Goal: Task Accomplishment & Management: Use online tool/utility

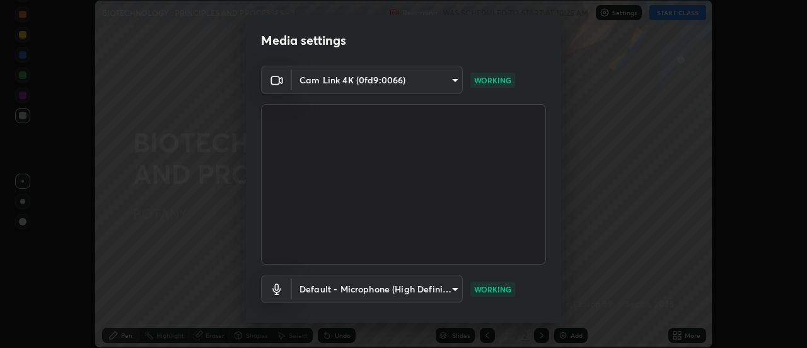
scroll to position [66, 0]
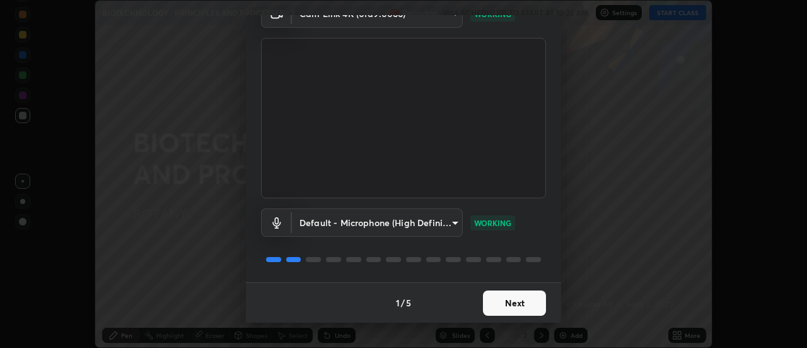
click at [499, 306] on button "Next" at bounding box center [514, 302] width 63 height 25
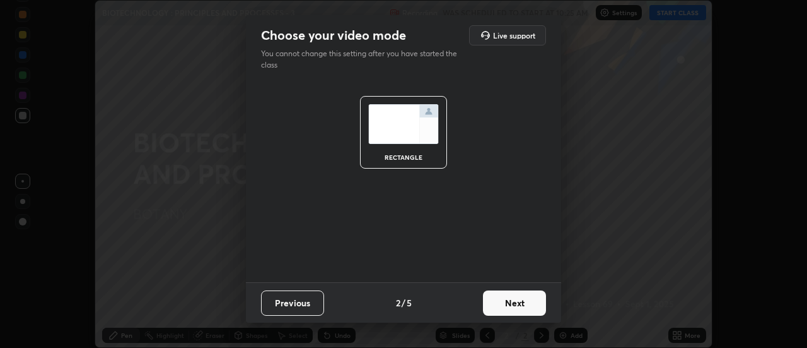
click at [500, 302] on button "Next" at bounding box center [514, 302] width 63 height 25
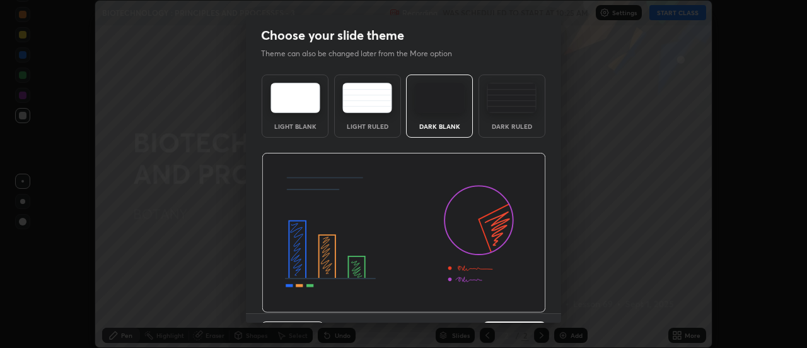
scroll to position [31, 0]
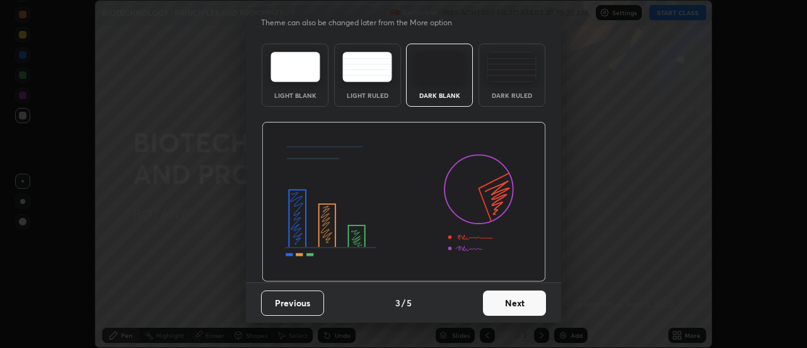
click at [512, 307] on button "Next" at bounding box center [514, 302] width 63 height 25
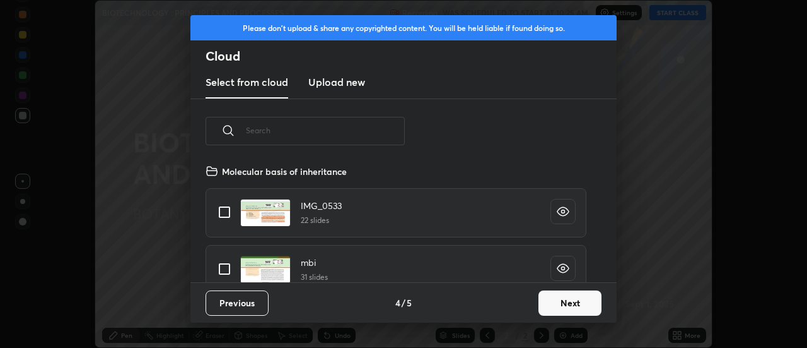
scroll to position [119, 405]
click at [550, 300] on button "Next" at bounding box center [570, 302] width 63 height 25
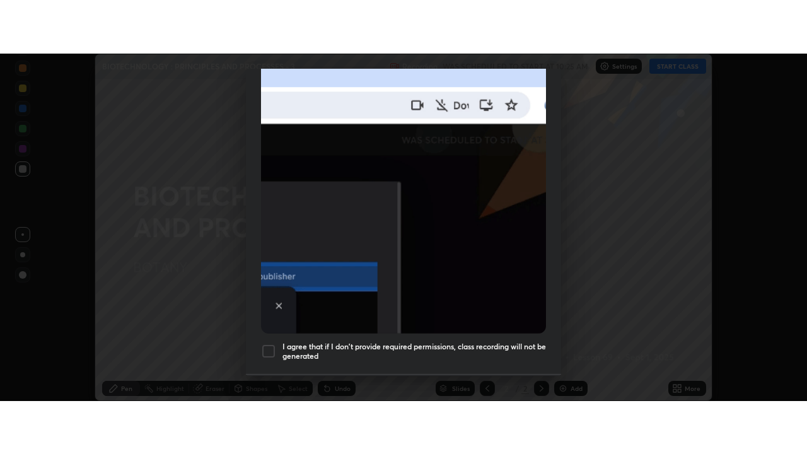
scroll to position [324, 0]
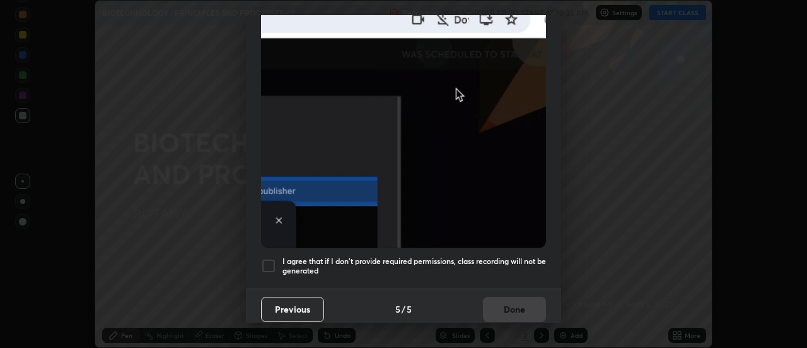
click at [274, 258] on div at bounding box center [268, 265] width 15 height 15
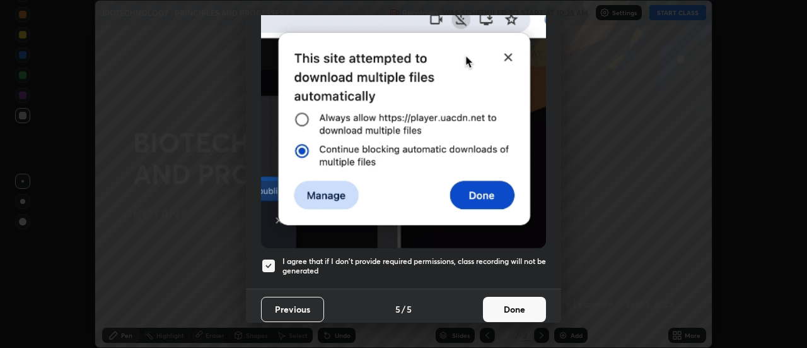
click at [497, 306] on button "Done" at bounding box center [514, 308] width 63 height 25
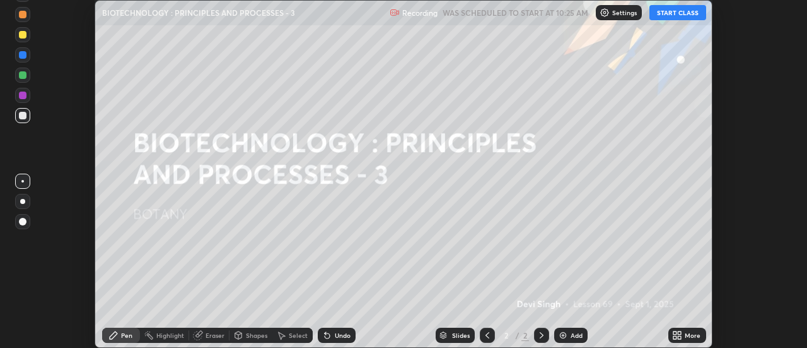
click at [671, 6] on button "START CLASS" at bounding box center [678, 12] width 57 height 15
click at [679, 336] on icon at bounding box center [680, 337] width 3 height 3
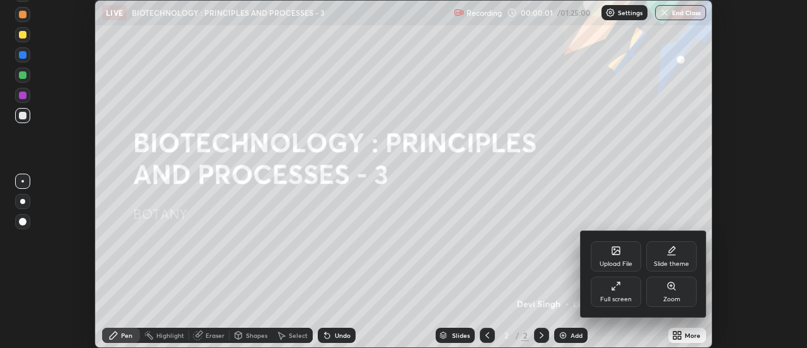
click at [608, 301] on div "Full screen" at bounding box center [617, 299] width 32 height 6
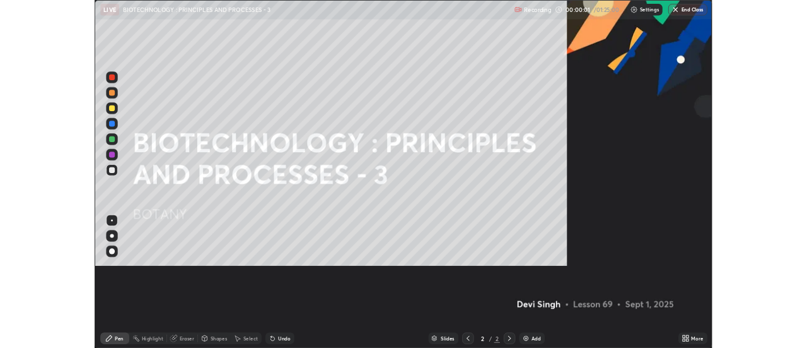
scroll to position [454, 807]
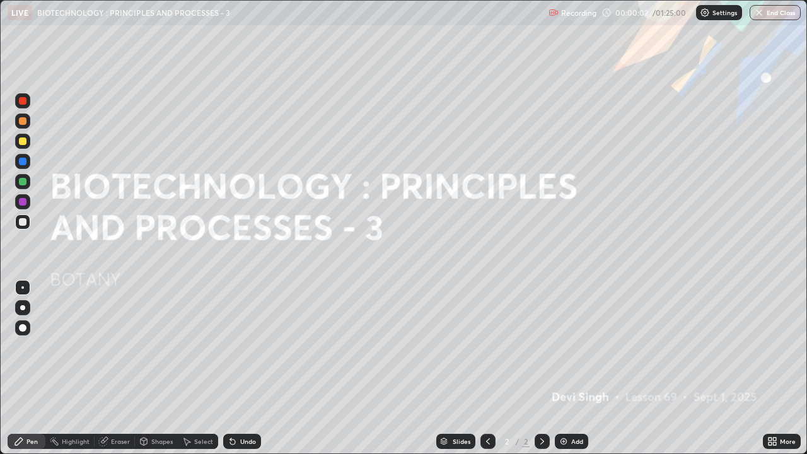
click at [576, 347] on div "Add" at bounding box center [577, 441] width 12 height 6
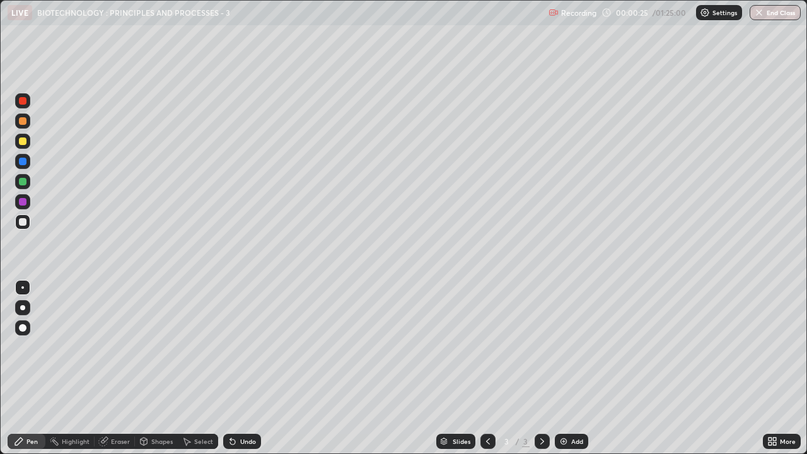
click at [22, 143] on div at bounding box center [23, 142] width 8 height 8
click at [151, 347] on div "Shapes" at bounding box center [161, 441] width 21 height 6
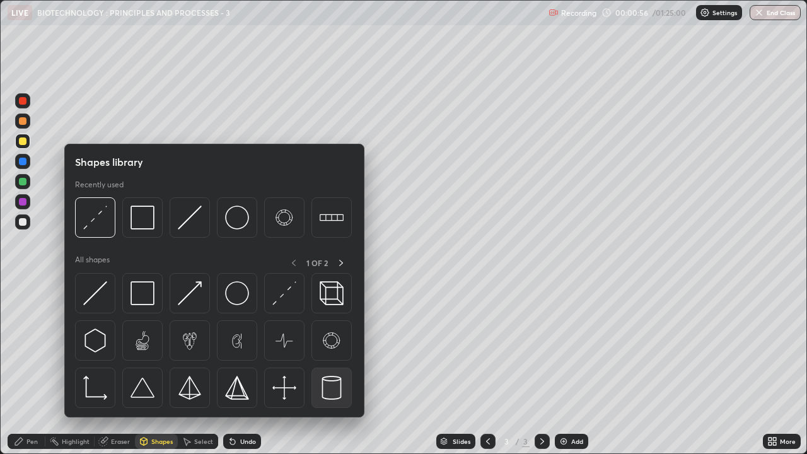
click at [332, 347] on img at bounding box center [332, 388] width 24 height 24
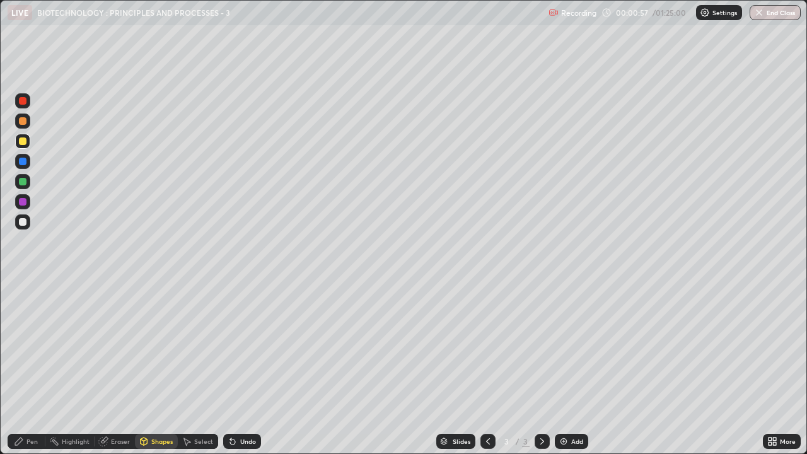
click at [23, 223] on div at bounding box center [23, 222] width 8 height 8
click at [26, 347] on div "Pen" at bounding box center [31, 441] width 11 height 6
click at [21, 202] on div at bounding box center [23, 202] width 8 height 8
click at [151, 347] on div "Shapes" at bounding box center [161, 441] width 21 height 6
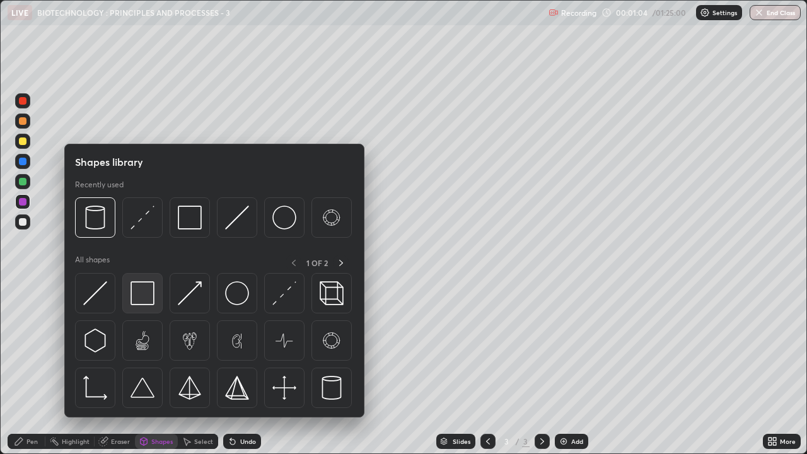
click at [145, 301] on img at bounding box center [143, 293] width 24 height 24
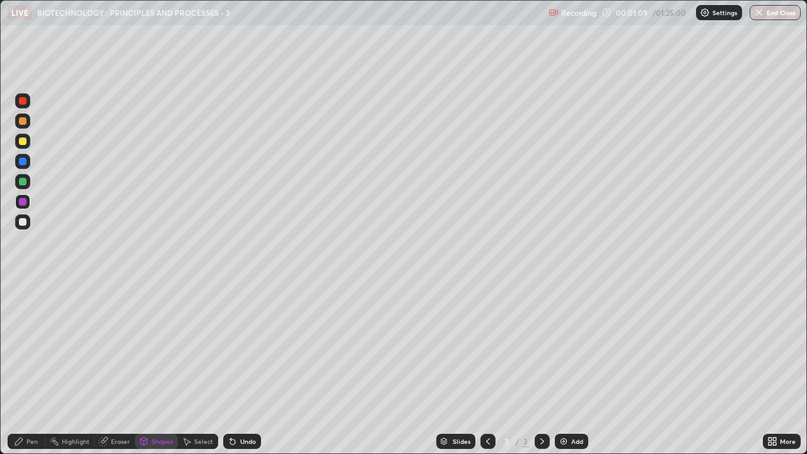
click at [21, 181] on div at bounding box center [23, 182] width 8 height 8
click at [27, 347] on div "Pen" at bounding box center [31, 441] width 11 height 6
click at [21, 221] on div at bounding box center [23, 222] width 8 height 8
click at [21, 162] on div at bounding box center [23, 162] width 8 height 8
click at [25, 223] on div at bounding box center [23, 222] width 8 height 8
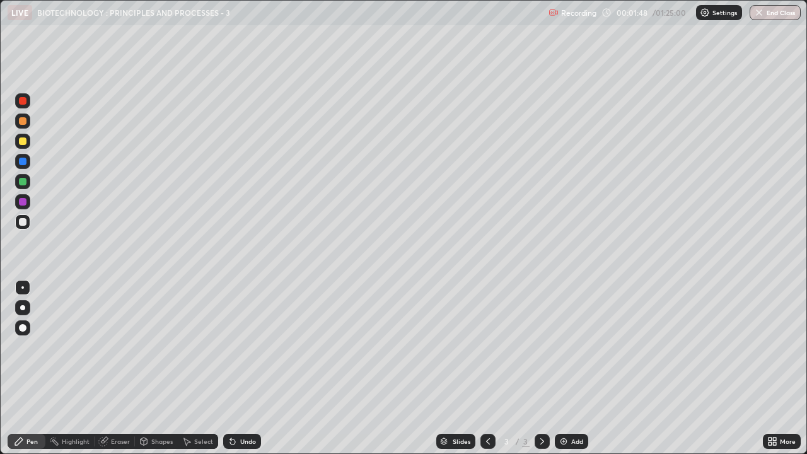
click at [204, 347] on div "Select" at bounding box center [203, 441] width 19 height 6
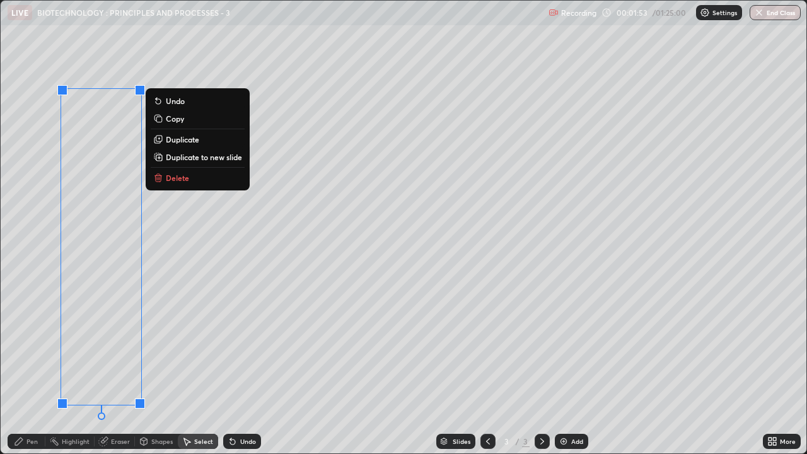
click at [179, 141] on p "Duplicate" at bounding box center [182, 139] width 33 height 10
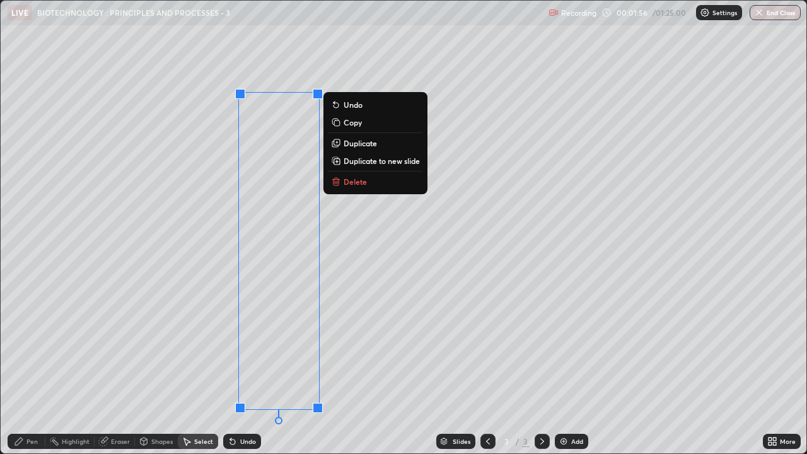
click at [211, 347] on div "0 ° Undo Copy Duplicate Duplicate to new slide Delete" at bounding box center [404, 227] width 806 height 453
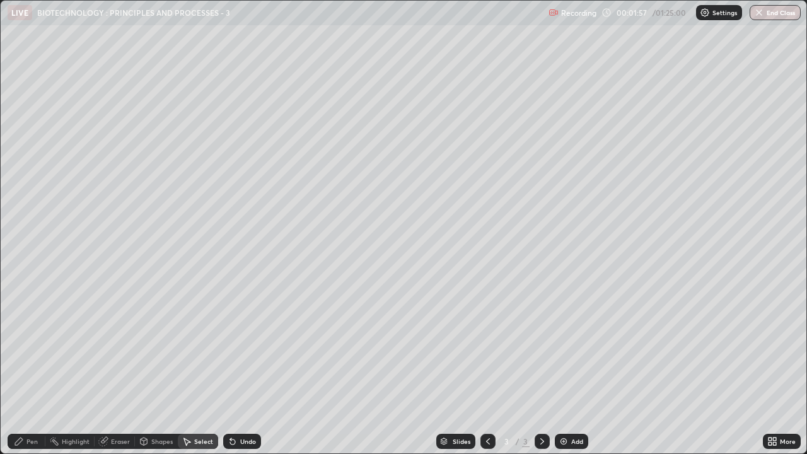
click at [105, 347] on icon at bounding box center [103, 442] width 8 height 8
click at [25, 347] on div "Pen" at bounding box center [27, 441] width 38 height 15
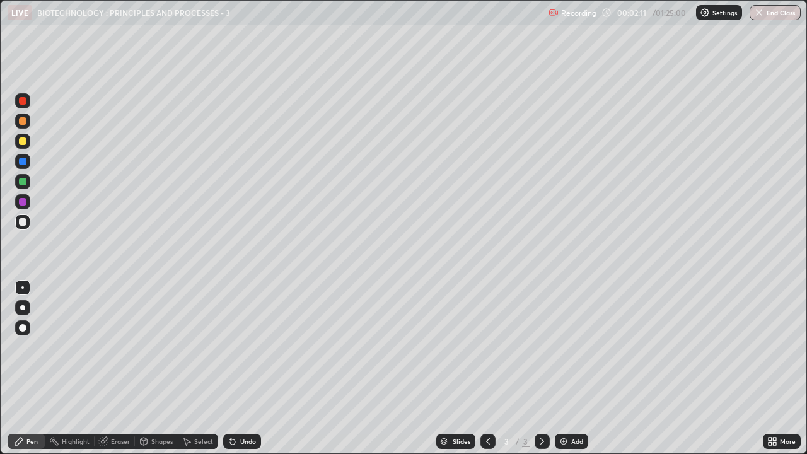
click at [21, 224] on div at bounding box center [23, 222] width 8 height 8
click at [19, 185] on div at bounding box center [22, 181] width 15 height 15
click at [164, 347] on div "Shapes" at bounding box center [161, 441] width 21 height 6
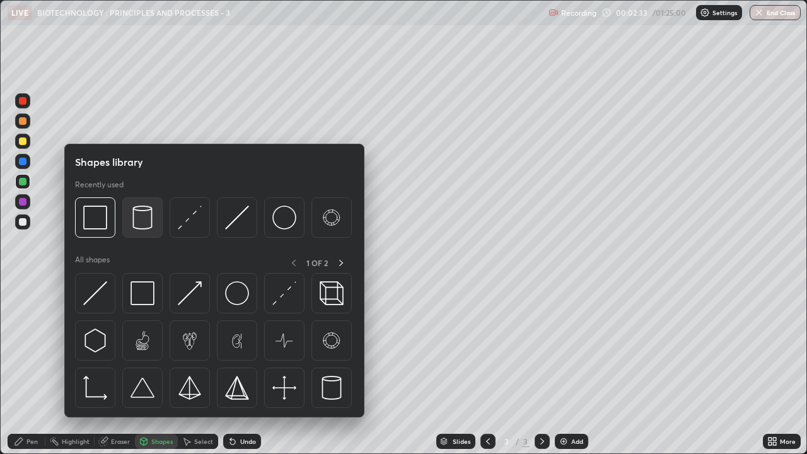
click at [144, 219] on img at bounding box center [143, 218] width 24 height 24
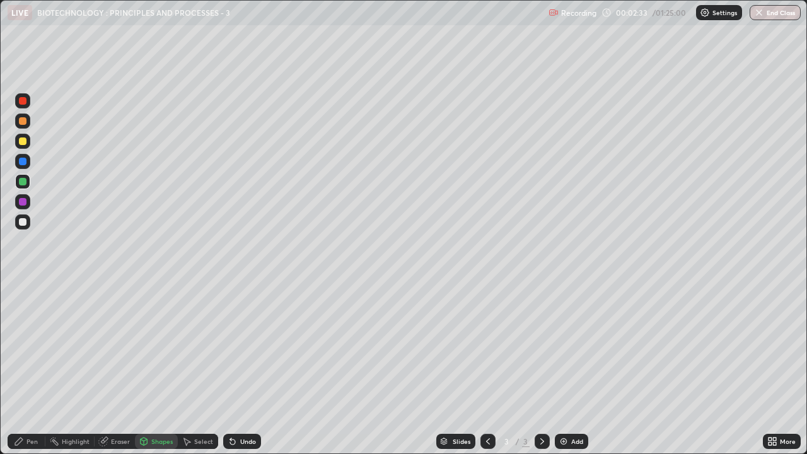
click at [22, 220] on div at bounding box center [23, 222] width 8 height 8
click at [26, 347] on div "Pen" at bounding box center [31, 441] width 11 height 6
click at [21, 201] on div at bounding box center [23, 202] width 8 height 8
click at [22, 162] on div at bounding box center [23, 162] width 8 height 8
click at [22, 221] on div at bounding box center [23, 222] width 8 height 8
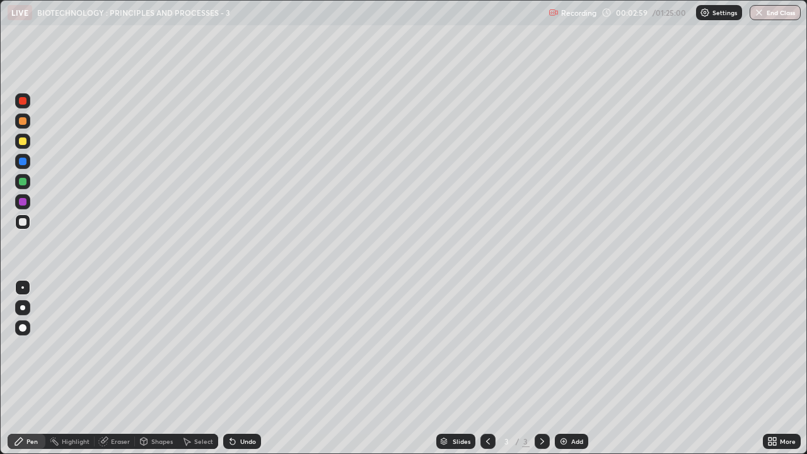
click at [238, 347] on div "Undo" at bounding box center [242, 441] width 38 height 15
click at [162, 347] on div "Shapes" at bounding box center [161, 441] width 21 height 6
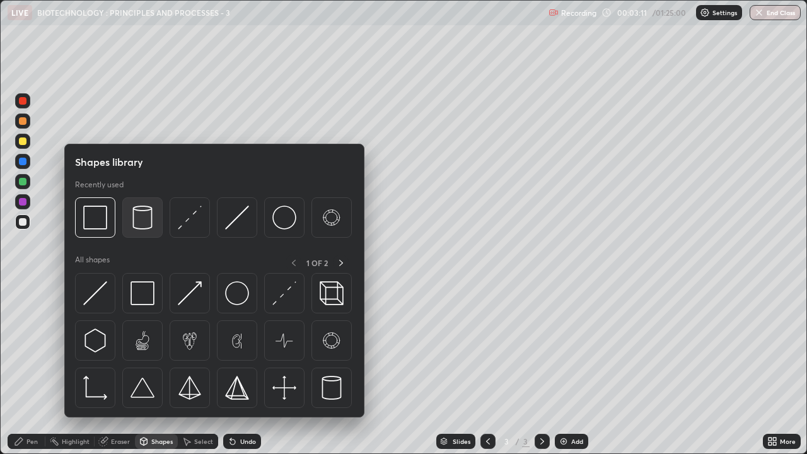
click at [142, 219] on img at bounding box center [143, 218] width 24 height 24
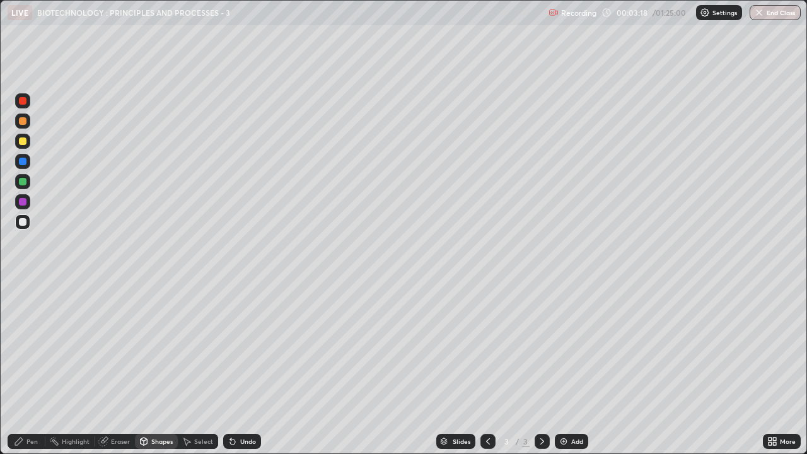
click at [30, 347] on div "Pen" at bounding box center [31, 441] width 11 height 6
click at [17, 225] on div at bounding box center [22, 221] width 15 height 15
click at [21, 180] on div at bounding box center [23, 182] width 8 height 8
click at [25, 163] on div at bounding box center [23, 162] width 8 height 8
click at [25, 202] on div at bounding box center [23, 202] width 8 height 8
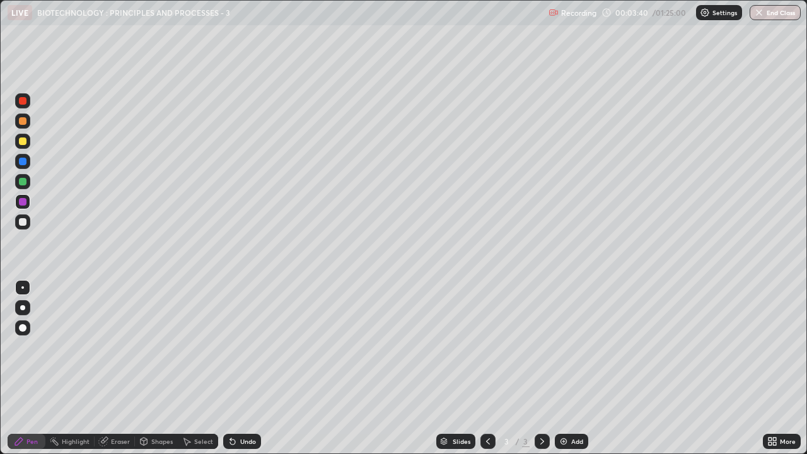
click at [20, 220] on div at bounding box center [23, 222] width 8 height 8
click at [160, 347] on div "Shapes" at bounding box center [161, 441] width 21 height 6
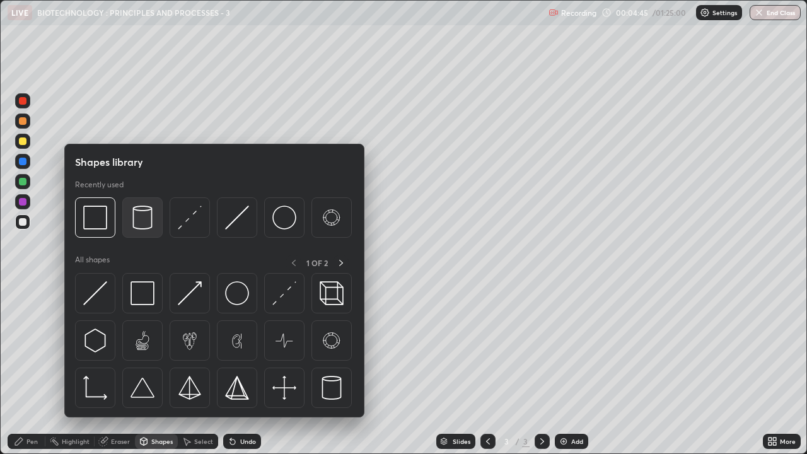
click at [141, 223] on img at bounding box center [143, 218] width 24 height 24
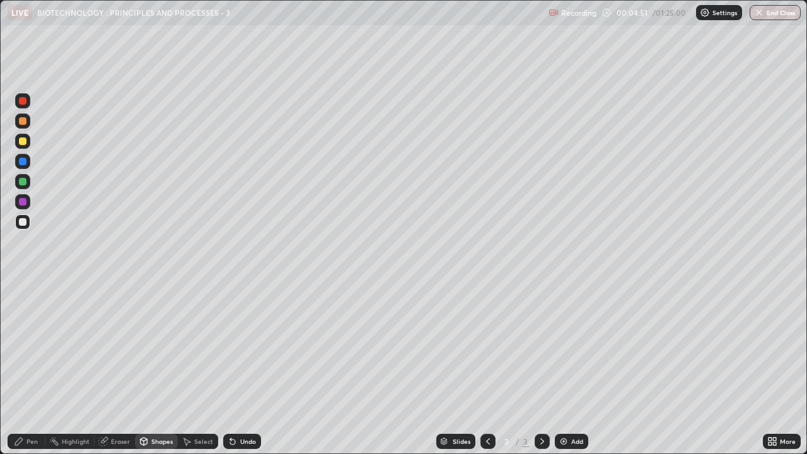
click at [27, 347] on div "Pen" at bounding box center [27, 441] width 38 height 15
click at [24, 165] on div at bounding box center [23, 162] width 8 height 8
click at [23, 182] on div at bounding box center [23, 182] width 8 height 8
click at [23, 204] on div at bounding box center [23, 202] width 8 height 8
click at [20, 220] on div at bounding box center [23, 222] width 8 height 8
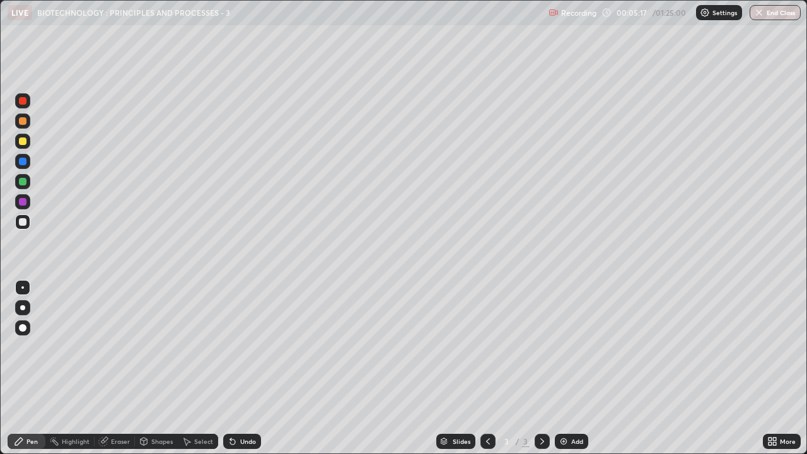
click at [25, 138] on div at bounding box center [23, 142] width 8 height 8
click at [563, 347] on img at bounding box center [564, 442] width 10 height 10
click at [237, 347] on div "Undo" at bounding box center [242, 441] width 38 height 15
click at [20, 222] on div at bounding box center [23, 222] width 8 height 8
click at [243, 347] on div "Undo" at bounding box center [248, 441] width 16 height 6
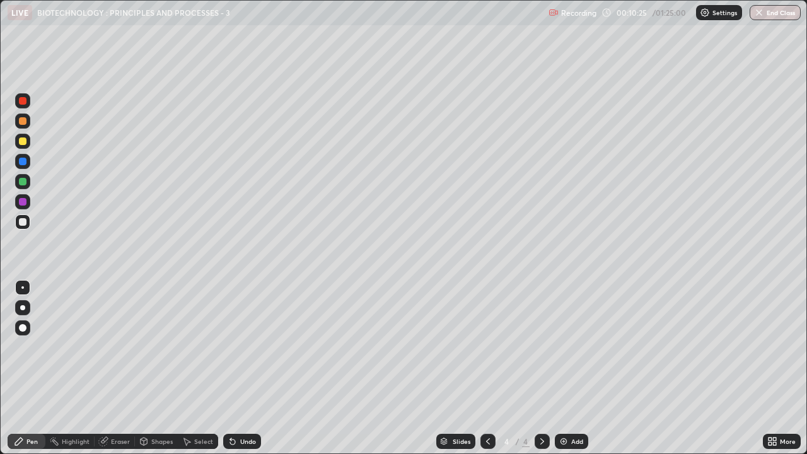
click at [21, 156] on div at bounding box center [22, 161] width 15 height 15
click at [21, 223] on div at bounding box center [23, 222] width 8 height 8
click at [21, 182] on div at bounding box center [23, 182] width 8 height 8
click at [146, 347] on icon at bounding box center [144, 441] width 7 height 2
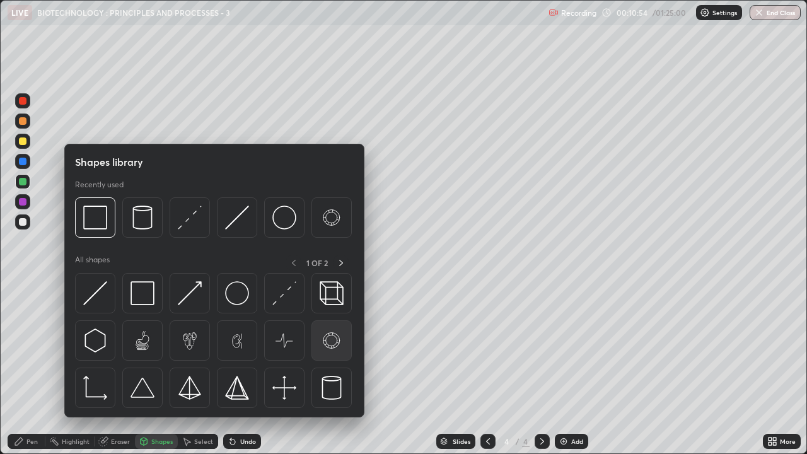
click at [329, 346] on img at bounding box center [332, 341] width 24 height 24
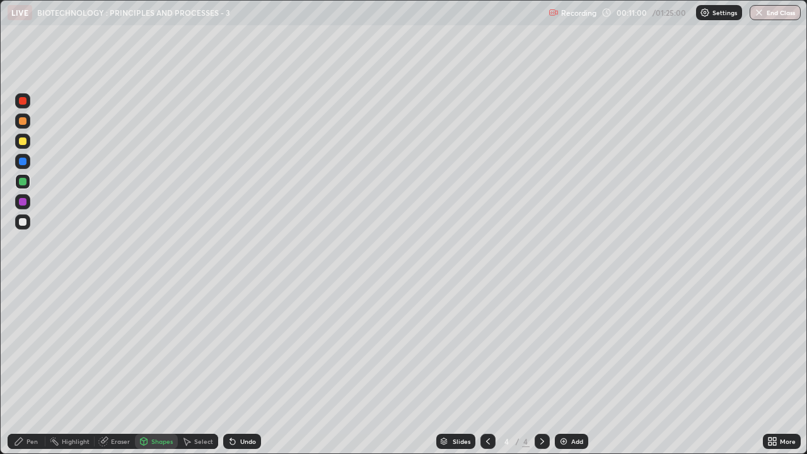
click at [32, 347] on div "Pen" at bounding box center [31, 441] width 11 height 6
click at [23, 223] on div at bounding box center [23, 222] width 8 height 8
click at [191, 347] on div "Select" at bounding box center [198, 441] width 40 height 15
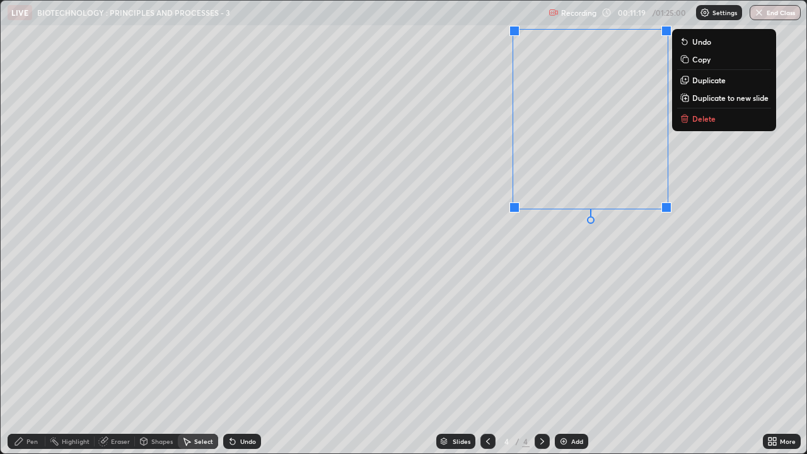
click at [703, 82] on p "Duplicate" at bounding box center [709, 80] width 33 height 10
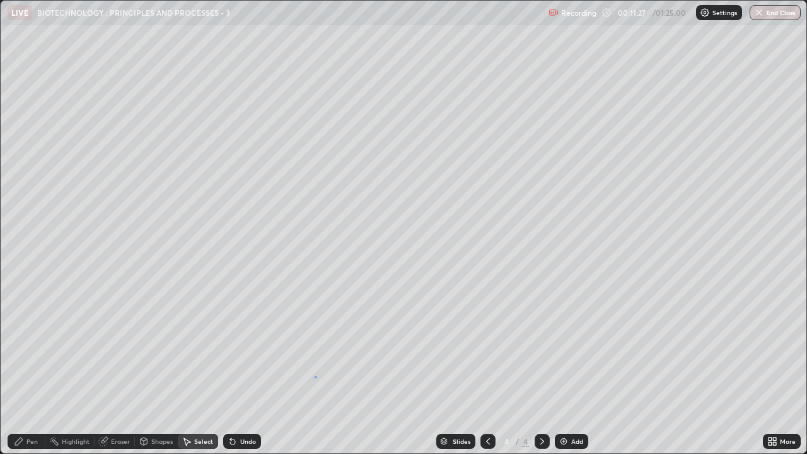
click at [315, 347] on div "0 ° Undo Copy Duplicate Duplicate to new slide Delete" at bounding box center [404, 227] width 806 height 453
click at [114, 347] on div "Eraser" at bounding box center [120, 441] width 19 height 6
click at [22, 347] on icon at bounding box center [19, 442] width 10 height 10
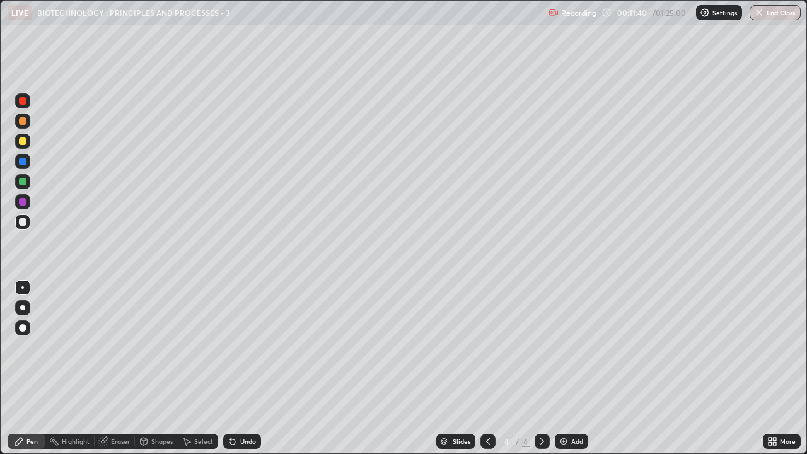
click at [19, 160] on div at bounding box center [23, 162] width 8 height 8
click at [566, 347] on img at bounding box center [564, 442] width 10 height 10
click at [20, 143] on div at bounding box center [23, 142] width 8 height 8
click at [20, 222] on div at bounding box center [23, 222] width 8 height 8
click at [566, 347] on img at bounding box center [564, 442] width 10 height 10
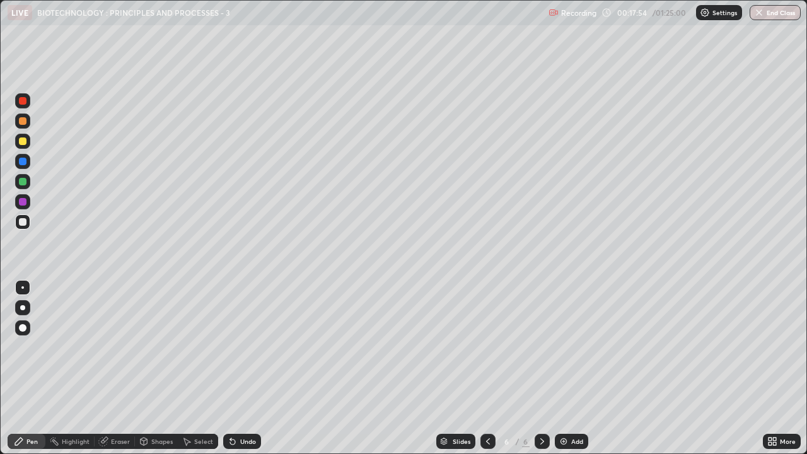
click at [152, 347] on div "Shapes" at bounding box center [161, 441] width 21 height 6
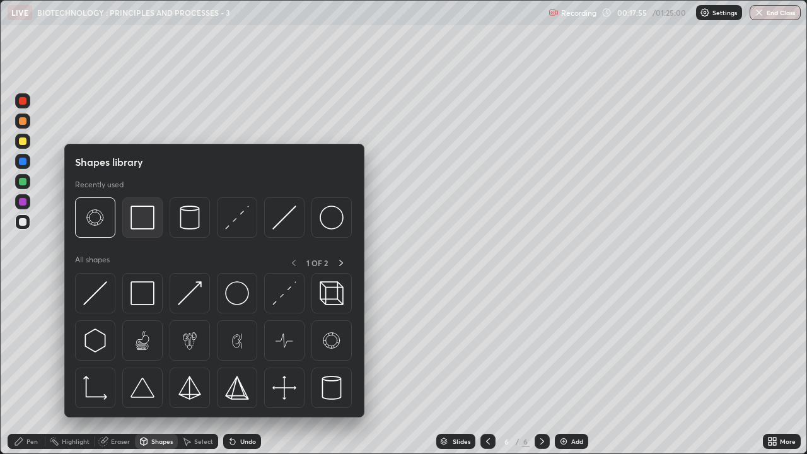
click at [146, 229] on img at bounding box center [143, 218] width 24 height 24
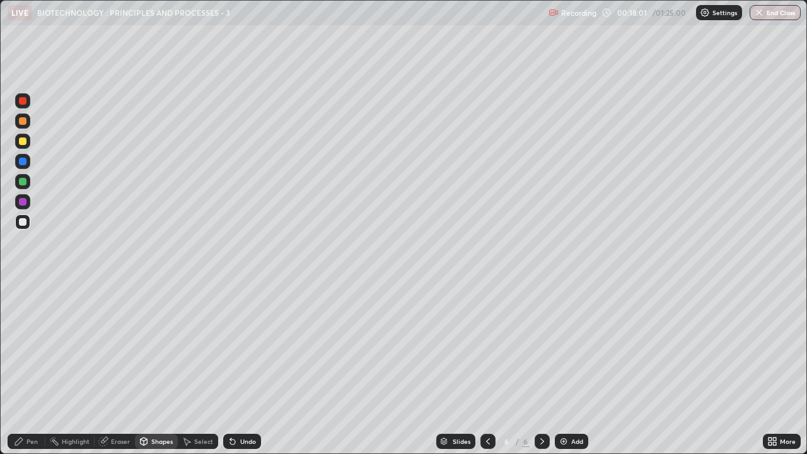
click at [117, 347] on div "Eraser" at bounding box center [120, 441] width 19 height 6
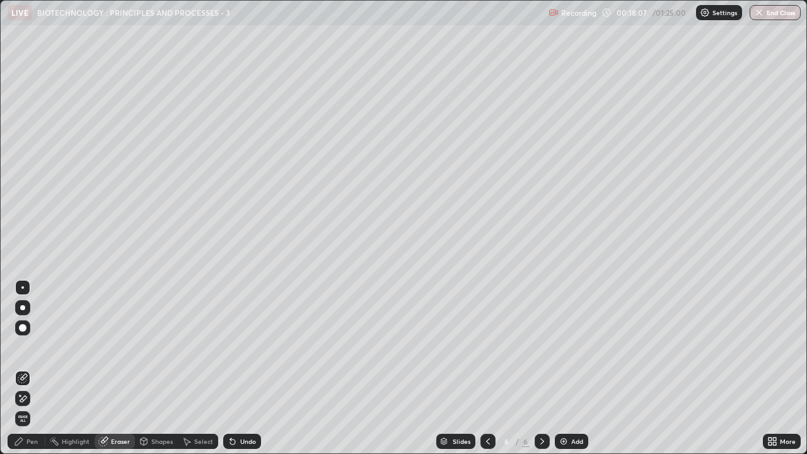
click at [23, 347] on icon at bounding box center [19, 442] width 10 height 10
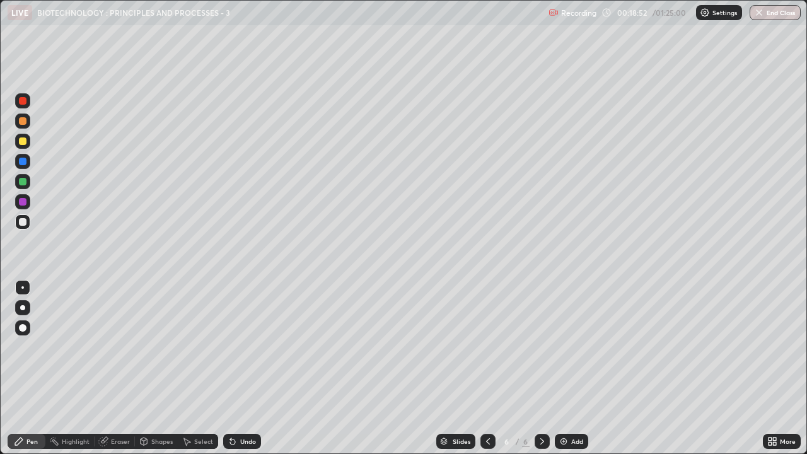
click at [22, 162] on div at bounding box center [23, 162] width 8 height 8
click at [23, 102] on div at bounding box center [23, 101] width 8 height 8
click at [21, 102] on div at bounding box center [23, 101] width 8 height 8
click at [160, 347] on div "Shapes" at bounding box center [161, 441] width 21 height 6
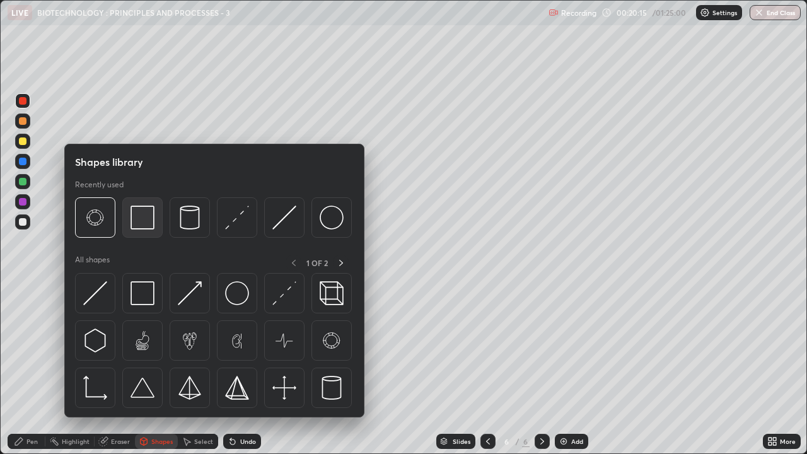
click at [131, 218] on img at bounding box center [143, 218] width 24 height 24
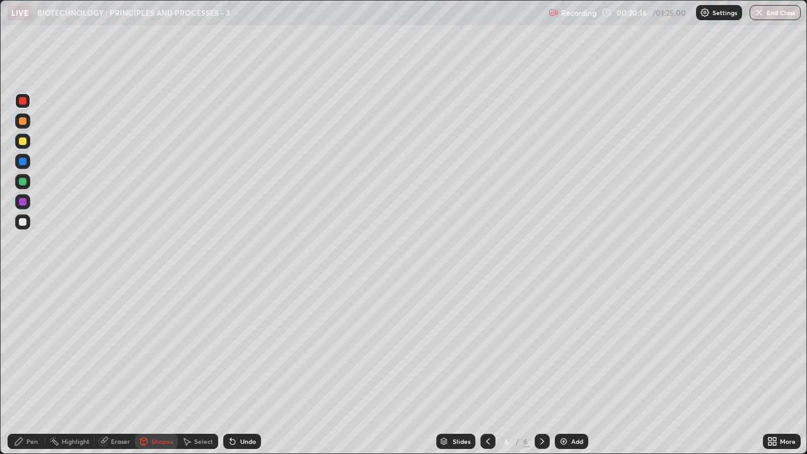
click at [22, 181] on div at bounding box center [23, 182] width 8 height 8
click at [21, 347] on icon at bounding box center [19, 442] width 8 height 8
click at [20, 322] on div at bounding box center [22, 327] width 15 height 15
click at [162, 347] on div "Shapes" at bounding box center [161, 441] width 21 height 6
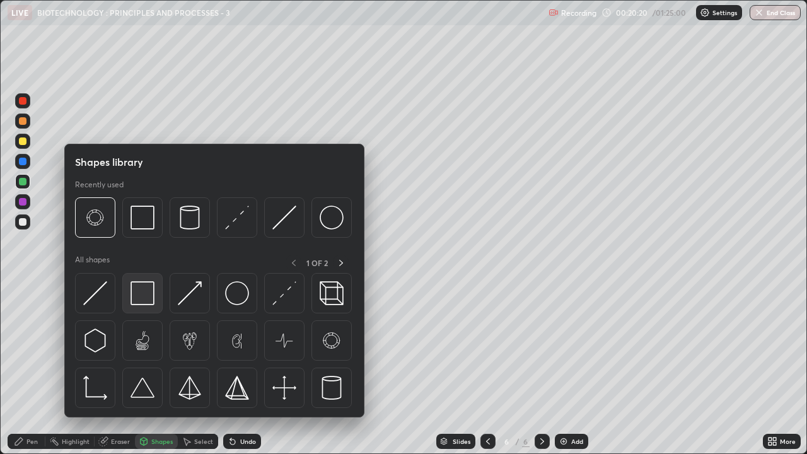
click at [144, 290] on img at bounding box center [143, 293] width 24 height 24
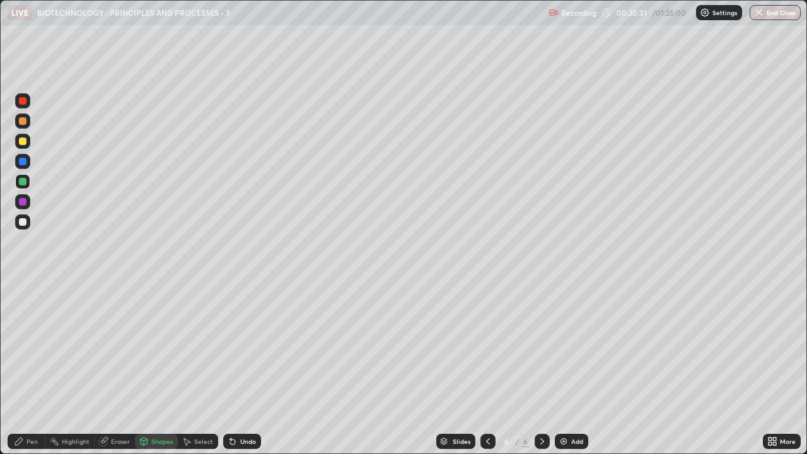
click at [32, 347] on div "Pen" at bounding box center [31, 441] width 11 height 6
click at [154, 347] on div "Shapes" at bounding box center [161, 441] width 21 height 6
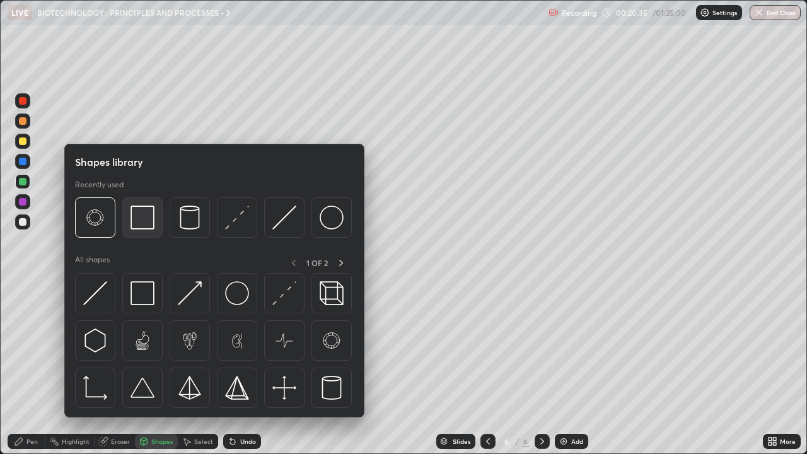
click at [141, 224] on img at bounding box center [143, 218] width 24 height 24
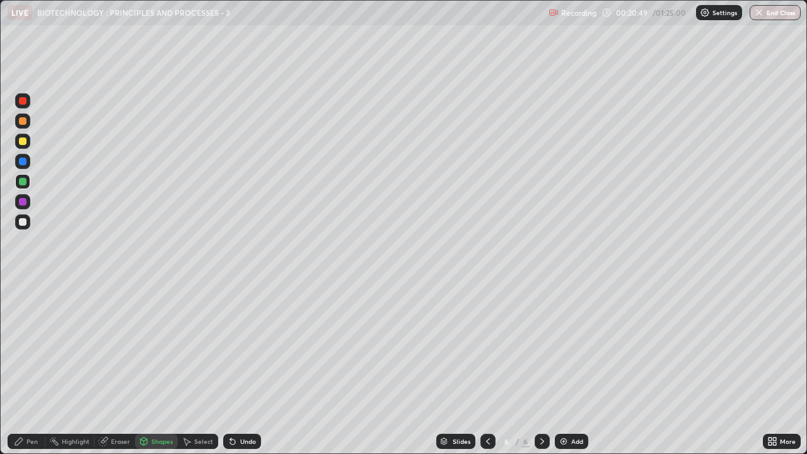
click at [27, 347] on div "Pen" at bounding box center [31, 441] width 11 height 6
click at [23, 288] on div at bounding box center [22, 287] width 3 height 3
click at [19, 221] on div at bounding box center [23, 222] width 8 height 8
click at [24, 163] on div at bounding box center [23, 162] width 8 height 8
click at [194, 347] on div "Select" at bounding box center [203, 441] width 19 height 6
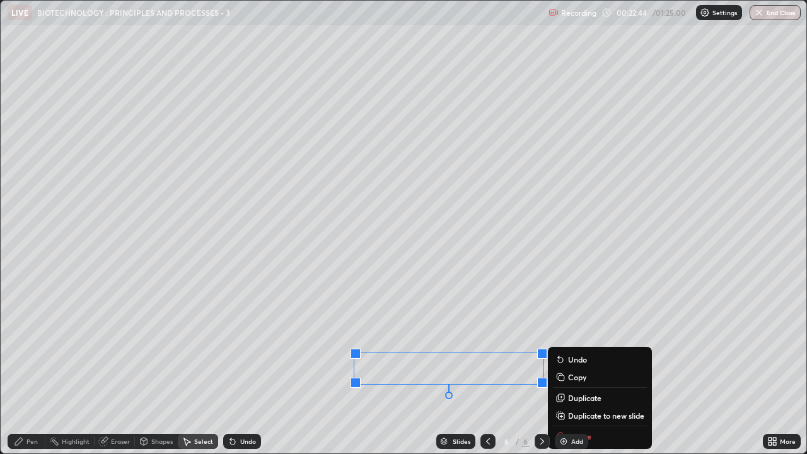
click at [573, 347] on p "Duplicate" at bounding box center [584, 398] width 33 height 10
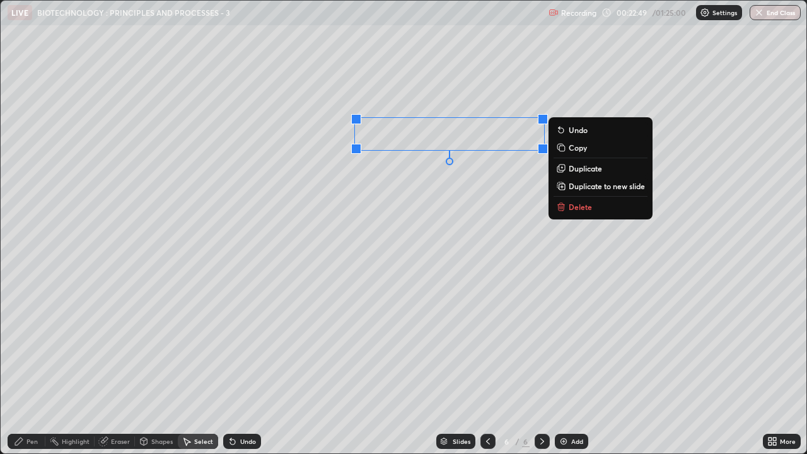
click at [576, 170] on p "Duplicate" at bounding box center [585, 168] width 33 height 10
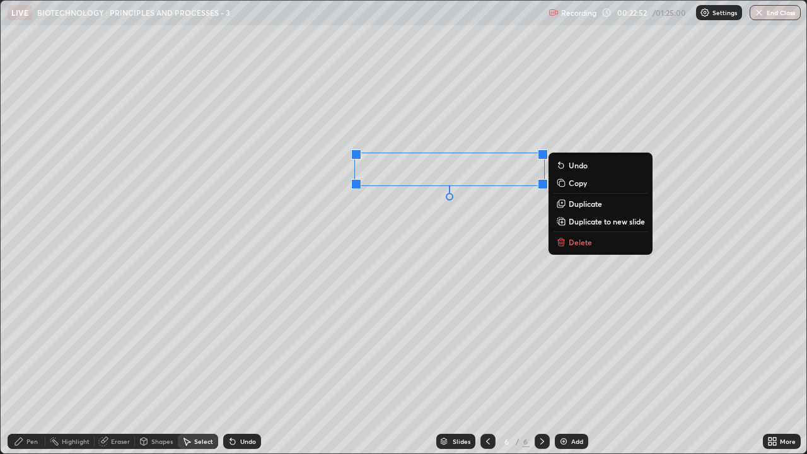
click at [576, 205] on p "Duplicate" at bounding box center [585, 204] width 33 height 10
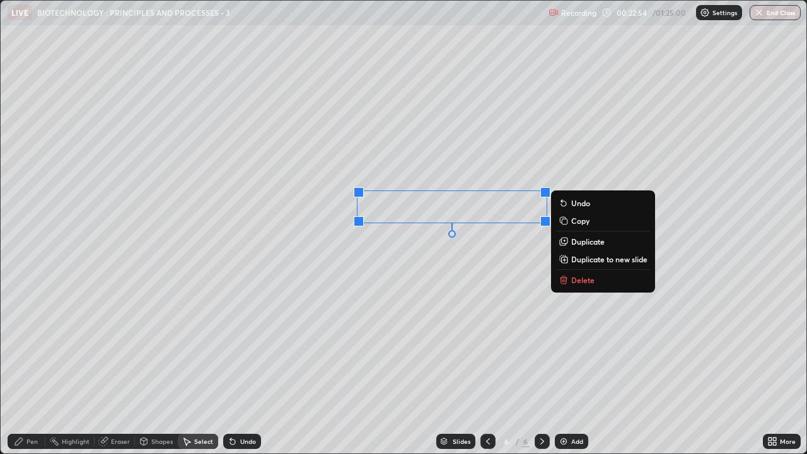
click at [579, 242] on p "Duplicate" at bounding box center [587, 242] width 33 height 10
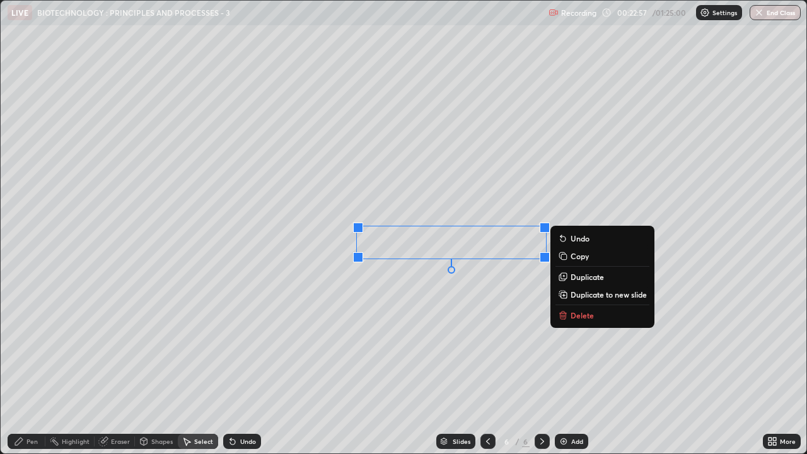
click at [579, 278] on p "Duplicate" at bounding box center [587, 277] width 33 height 10
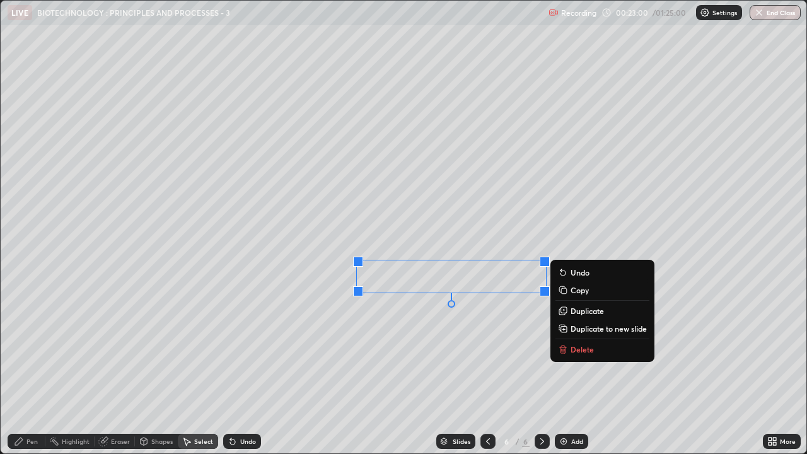
click at [580, 311] on p "Duplicate" at bounding box center [587, 311] width 33 height 10
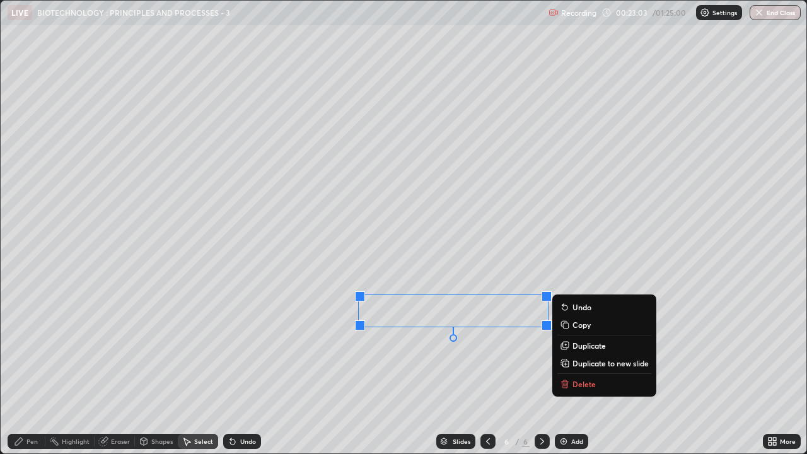
click at [587, 346] on p "Duplicate" at bounding box center [589, 346] width 33 height 10
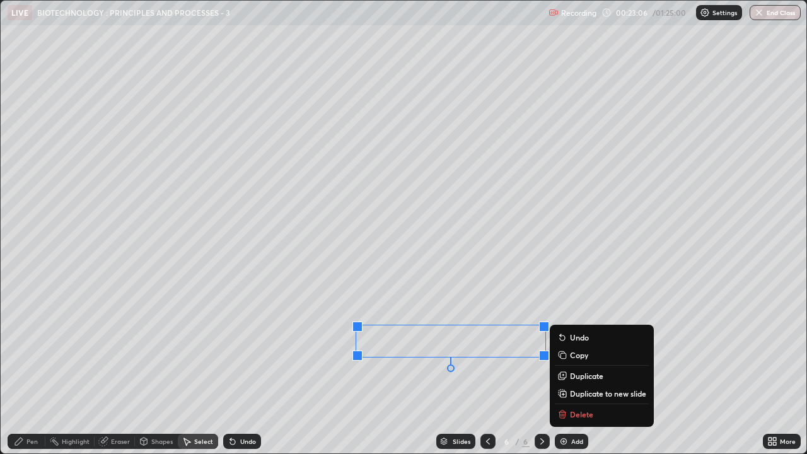
click at [640, 283] on div "0 ° Undo Copy Duplicate Duplicate to new slide Delete" at bounding box center [404, 227] width 806 height 453
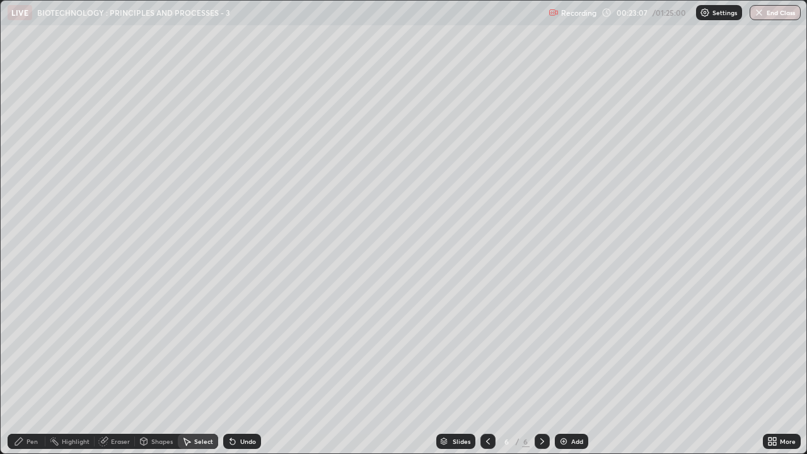
click at [21, 347] on icon at bounding box center [19, 442] width 8 height 8
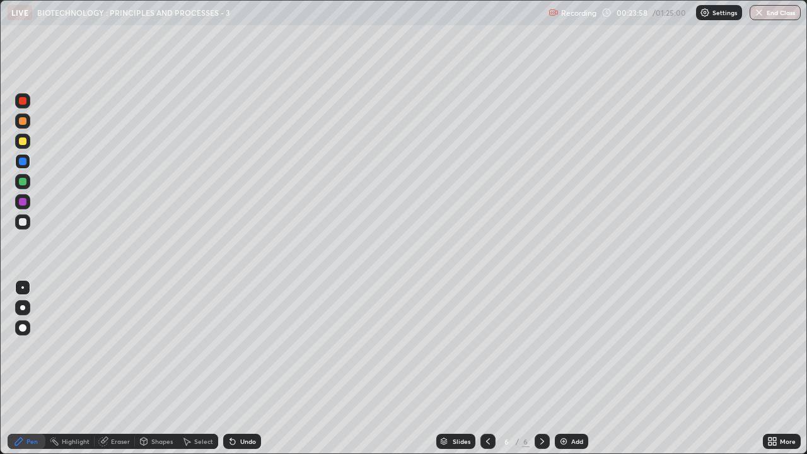
click at [18, 180] on div at bounding box center [22, 181] width 15 height 15
click at [21, 225] on div at bounding box center [23, 222] width 8 height 8
click at [243, 347] on div "Undo" at bounding box center [248, 441] width 16 height 6
click at [244, 347] on div "Undo" at bounding box center [248, 441] width 16 height 6
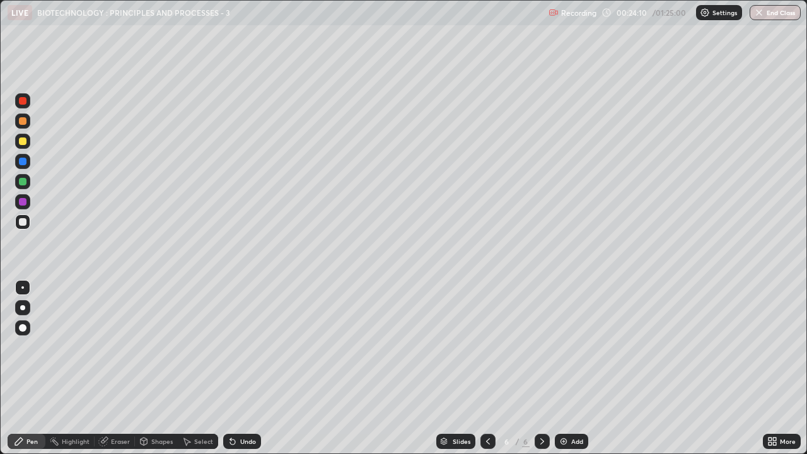
click at [23, 102] on div at bounding box center [23, 101] width 8 height 8
click at [20, 144] on div at bounding box center [22, 141] width 15 height 15
click at [24, 161] on div at bounding box center [23, 162] width 8 height 8
click at [21, 104] on div at bounding box center [23, 101] width 8 height 8
click at [18, 221] on div at bounding box center [22, 221] width 15 height 15
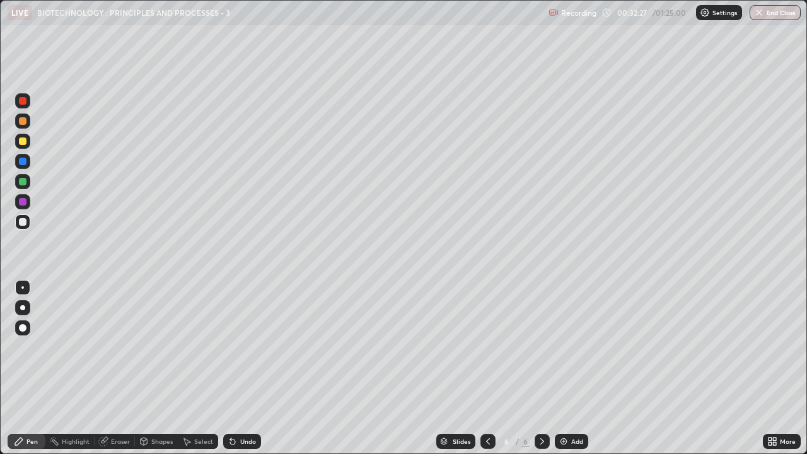
click at [164, 347] on div "Shapes" at bounding box center [161, 441] width 21 height 6
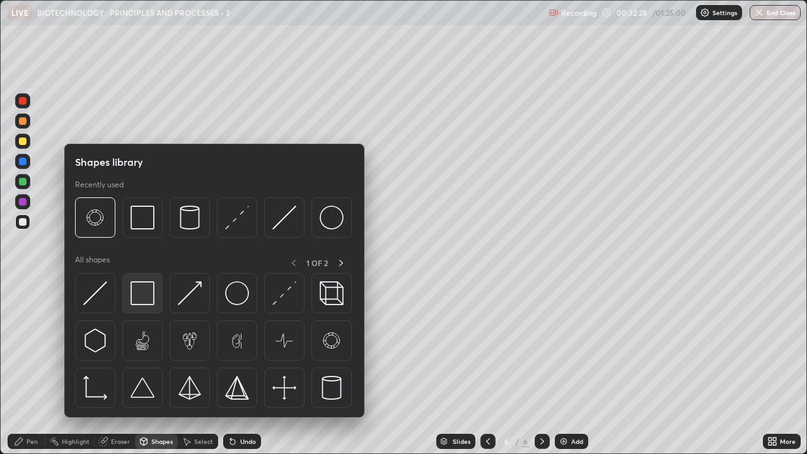
click at [148, 299] on img at bounding box center [143, 293] width 24 height 24
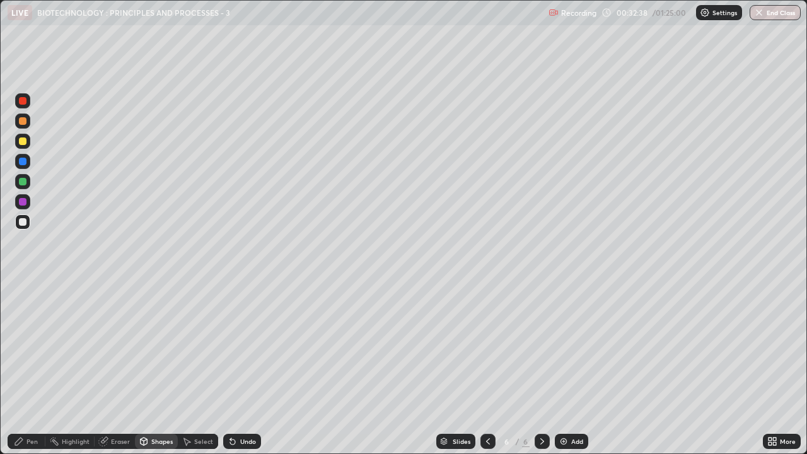
click at [22, 102] on div at bounding box center [23, 101] width 8 height 8
click at [23, 347] on icon at bounding box center [19, 442] width 10 height 10
click at [770, 347] on icon at bounding box center [770, 439] width 3 height 3
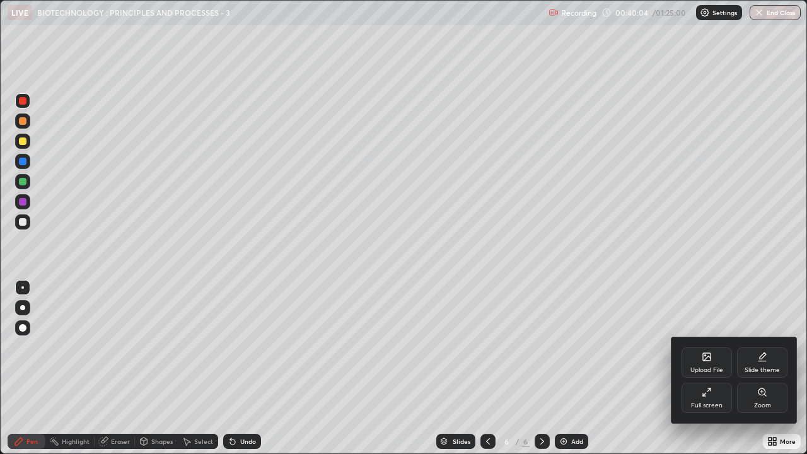
click at [715, 347] on div "Full screen" at bounding box center [707, 398] width 50 height 30
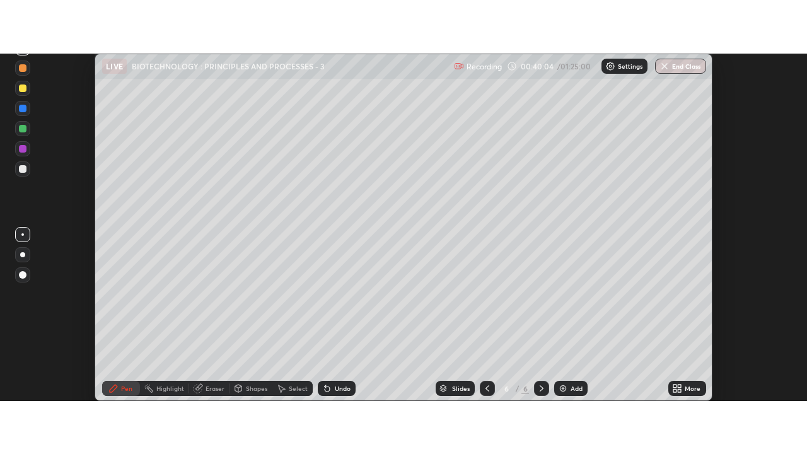
scroll to position [62731, 62271]
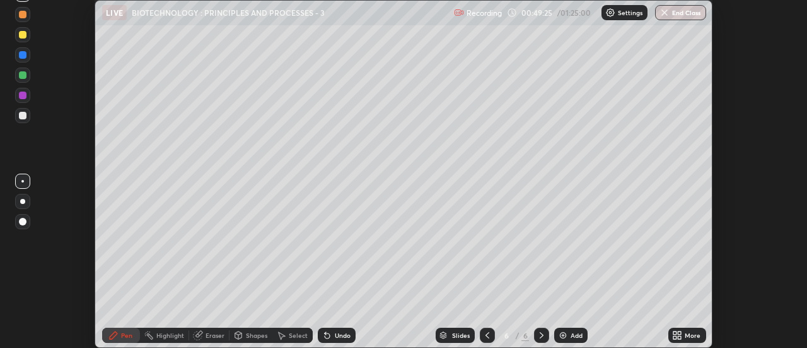
click at [676, 332] on icon at bounding box center [675, 332] width 3 height 3
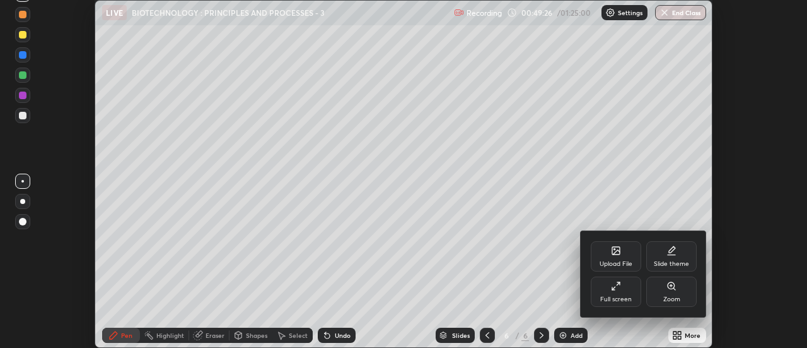
click at [612, 291] on div "Full screen" at bounding box center [616, 291] width 50 height 30
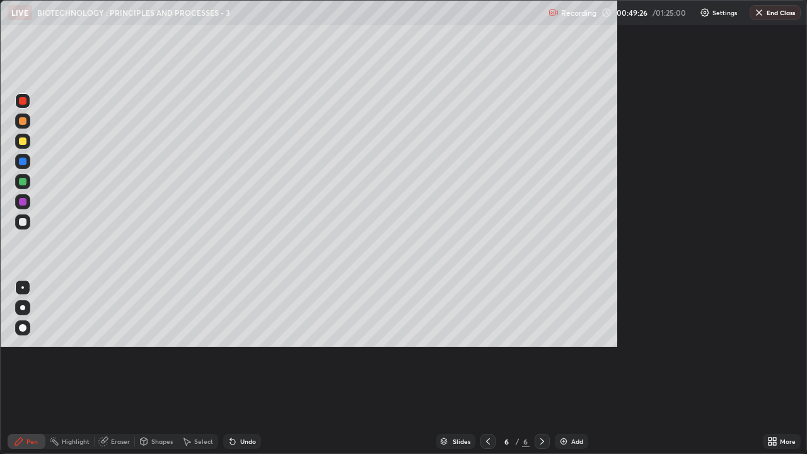
scroll to position [454, 807]
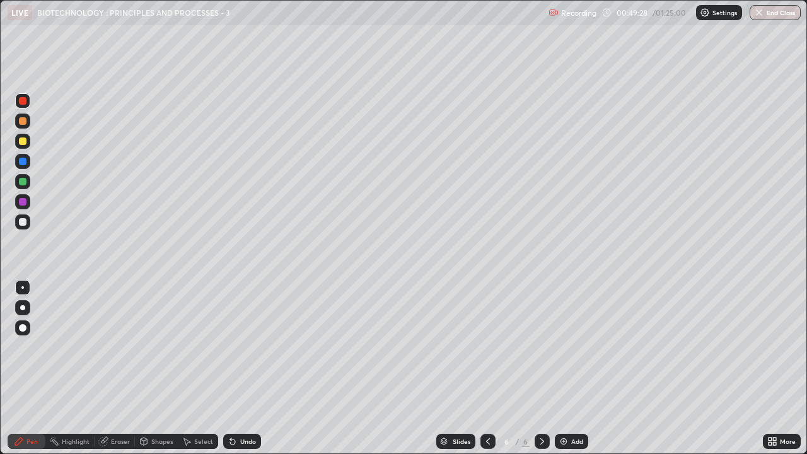
click at [565, 347] on img at bounding box center [564, 442] width 10 height 10
click at [18, 140] on div at bounding box center [22, 141] width 15 height 15
click at [243, 347] on div "Undo" at bounding box center [248, 441] width 16 height 6
click at [242, 347] on div "Undo" at bounding box center [248, 441] width 16 height 6
click at [244, 347] on div "Undo" at bounding box center [248, 441] width 16 height 6
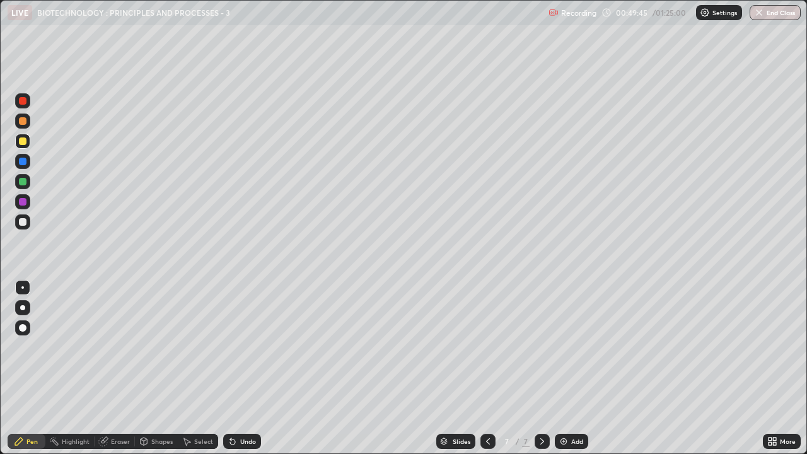
click at [246, 347] on div "Undo" at bounding box center [242, 441] width 38 height 15
click at [250, 347] on div "Undo" at bounding box center [242, 441] width 38 height 15
click at [247, 347] on div "Undo" at bounding box center [242, 441] width 38 height 15
click at [23, 221] on div at bounding box center [23, 222] width 8 height 8
click at [247, 347] on div "Undo" at bounding box center [248, 441] width 16 height 6
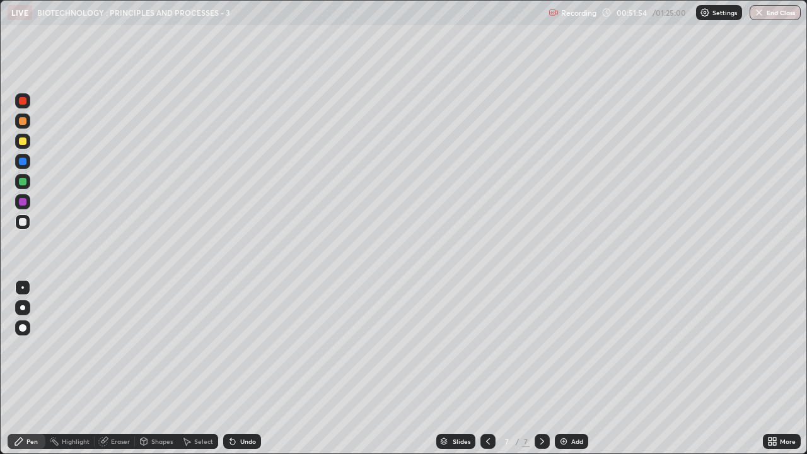
click at [246, 347] on div "Undo" at bounding box center [248, 441] width 16 height 6
click at [18, 144] on div at bounding box center [22, 141] width 15 height 15
click at [27, 221] on div at bounding box center [22, 221] width 15 height 15
click at [568, 347] on div "Add" at bounding box center [571, 441] width 33 height 15
click at [21, 141] on div at bounding box center [23, 142] width 8 height 8
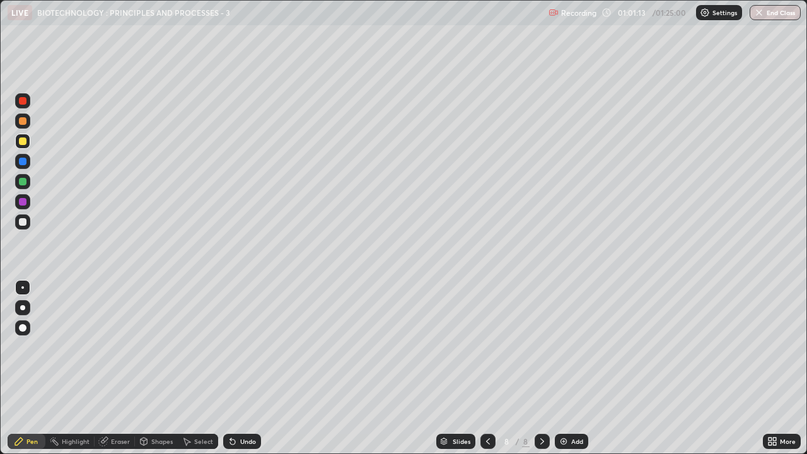
click at [561, 347] on img at bounding box center [564, 442] width 10 height 10
click at [155, 347] on div "Shapes" at bounding box center [161, 441] width 21 height 6
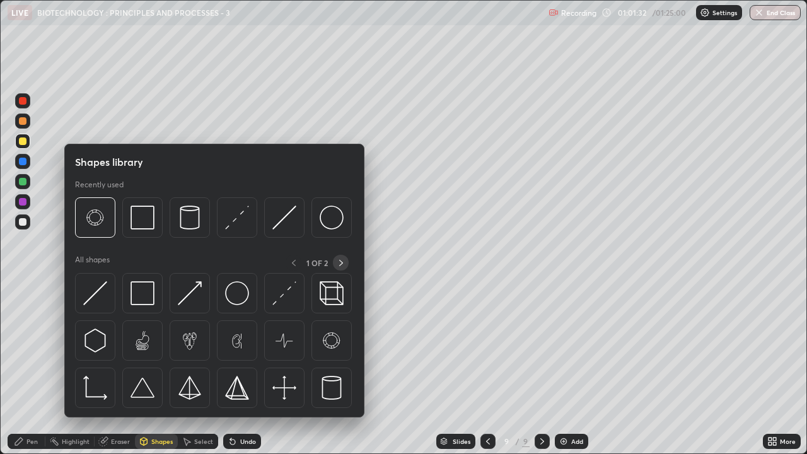
click at [341, 262] on icon at bounding box center [341, 263] width 10 height 10
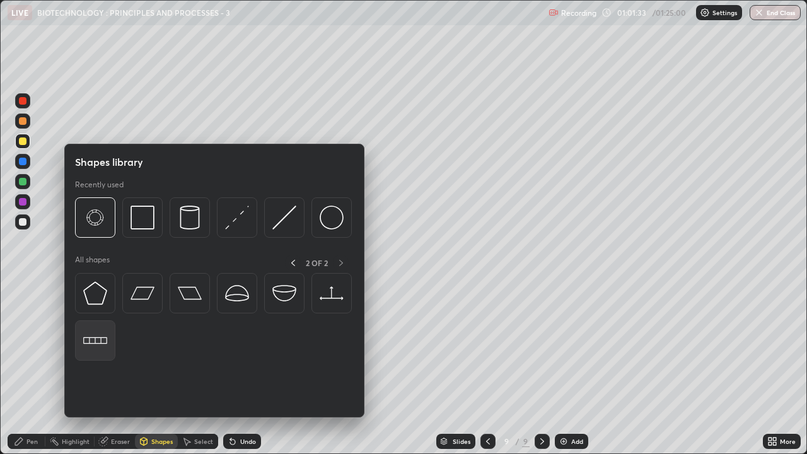
click at [99, 344] on img at bounding box center [95, 341] width 24 height 24
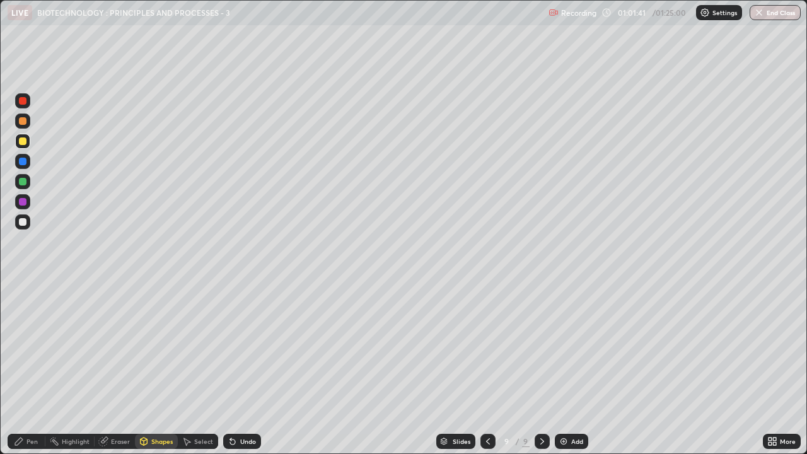
click at [30, 347] on div "Pen" at bounding box center [31, 441] width 11 height 6
click at [23, 221] on div at bounding box center [23, 222] width 8 height 8
click at [161, 347] on div "Shapes" at bounding box center [161, 441] width 21 height 6
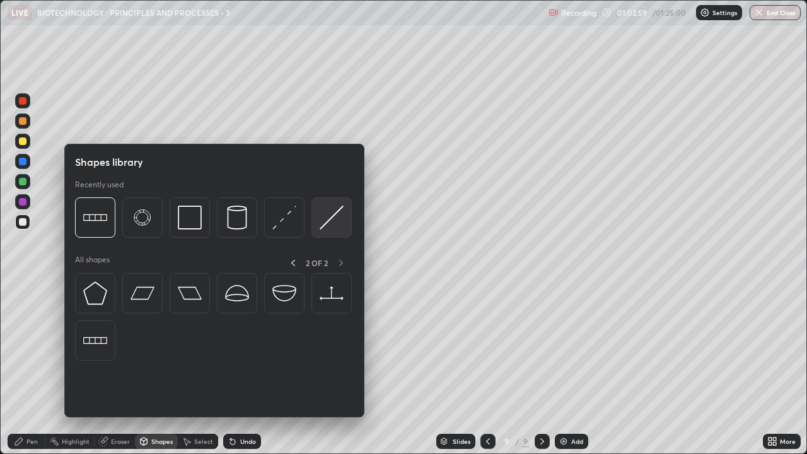
click at [320, 229] on img at bounding box center [332, 218] width 24 height 24
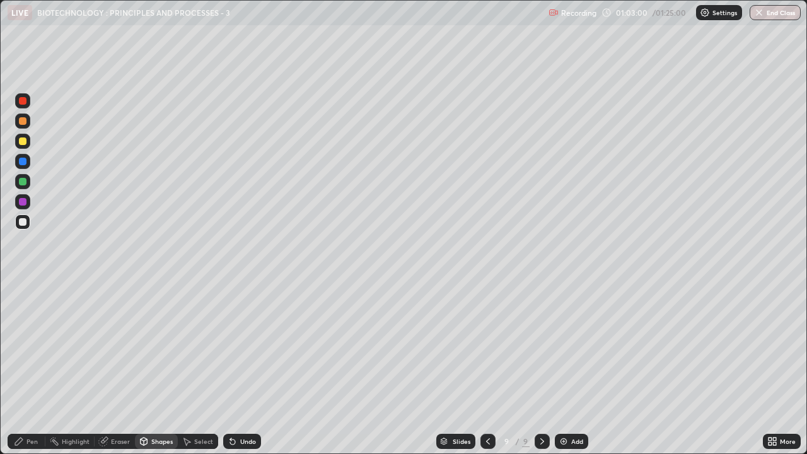
click at [22, 141] on div at bounding box center [23, 142] width 8 height 8
click at [28, 347] on div "Pen" at bounding box center [27, 441] width 38 height 15
click at [24, 223] on div at bounding box center [23, 222] width 8 height 8
click at [204, 347] on div "Select" at bounding box center [203, 441] width 19 height 6
click at [519, 281] on div "0 ° Undo Copy Duplicate Duplicate to new slide Delete" at bounding box center [404, 227] width 806 height 453
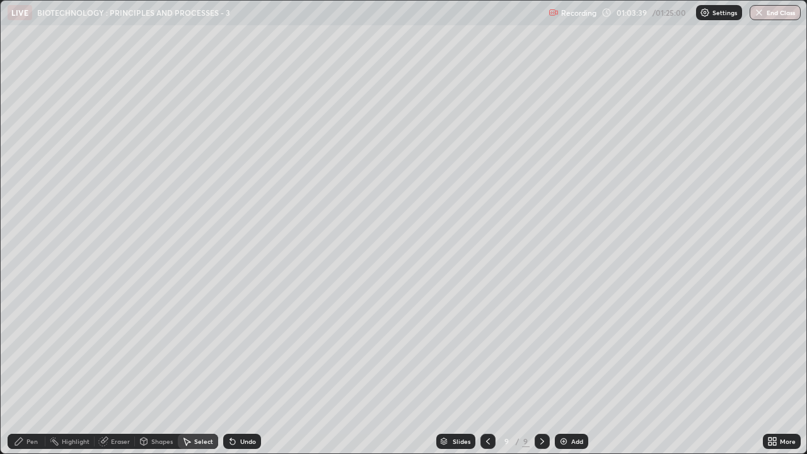
click at [33, 347] on div "Pen" at bounding box center [31, 441] width 11 height 6
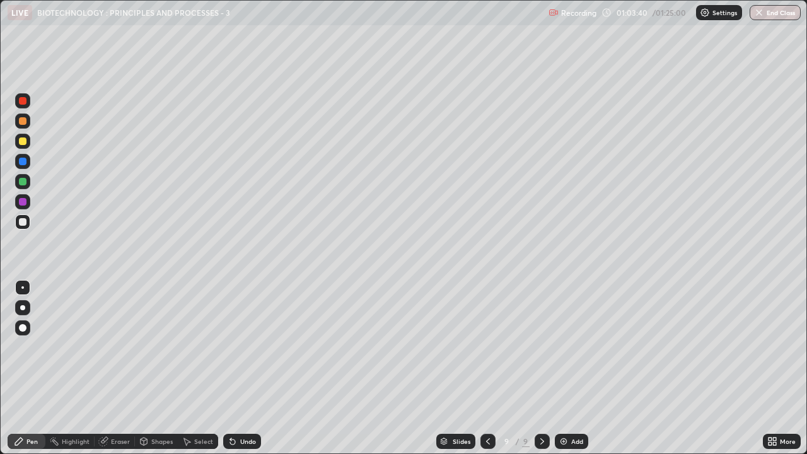
click at [25, 104] on div at bounding box center [22, 100] width 15 height 15
click at [23, 221] on div at bounding box center [23, 222] width 8 height 8
click at [23, 102] on div at bounding box center [23, 101] width 8 height 8
click at [21, 148] on div at bounding box center [22, 141] width 15 height 15
click at [20, 224] on div at bounding box center [23, 222] width 8 height 8
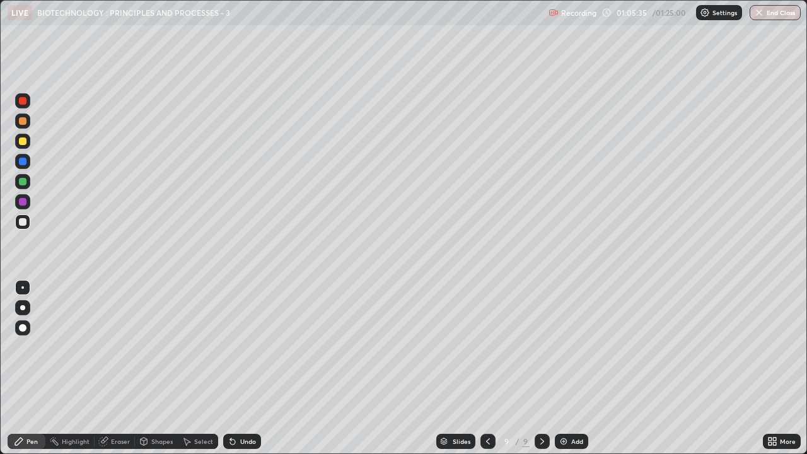
click at [204, 347] on div "Select" at bounding box center [203, 441] width 19 height 6
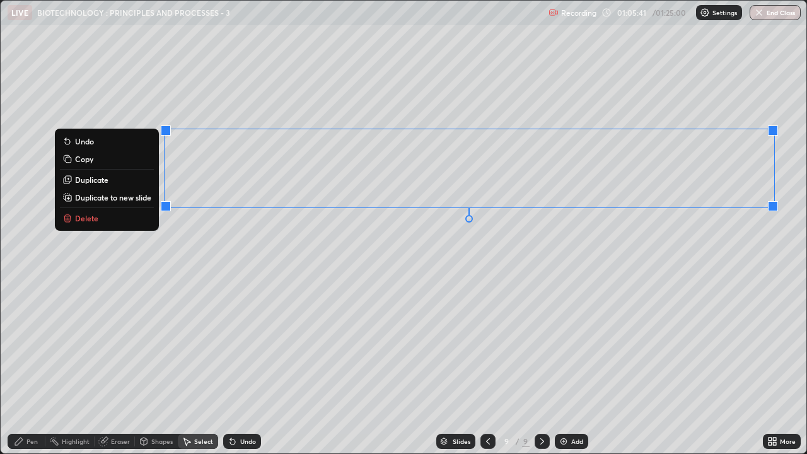
click at [95, 181] on p "Duplicate" at bounding box center [91, 180] width 33 height 10
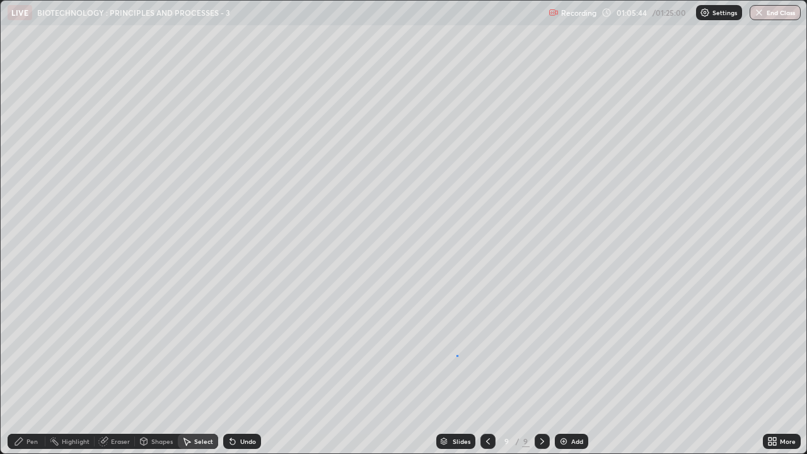
click at [457, 347] on div "0 ° Undo Copy Duplicate Duplicate to new slide Delete" at bounding box center [404, 227] width 806 height 453
click at [37, 347] on div "Pen" at bounding box center [31, 441] width 11 height 6
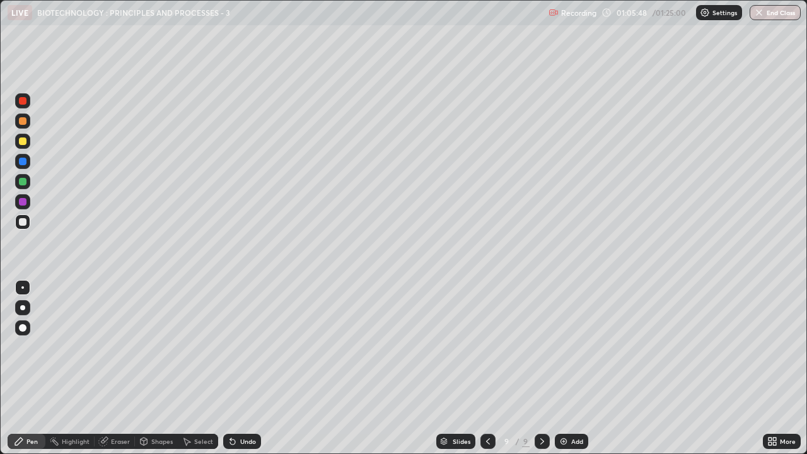
click at [19, 98] on div at bounding box center [22, 100] width 15 height 15
click at [19, 179] on div at bounding box center [23, 182] width 8 height 8
click at [109, 347] on div "Eraser" at bounding box center [115, 441] width 40 height 15
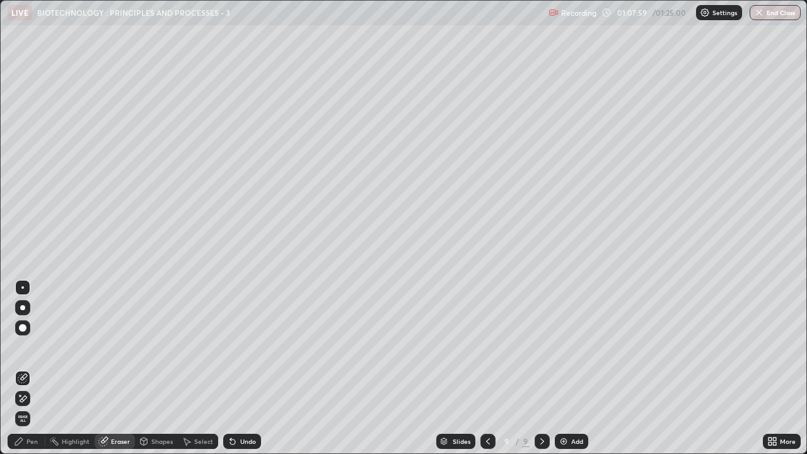
click at [235, 347] on icon at bounding box center [233, 442] width 10 height 10
click at [240, 347] on div "Undo" at bounding box center [248, 441] width 16 height 6
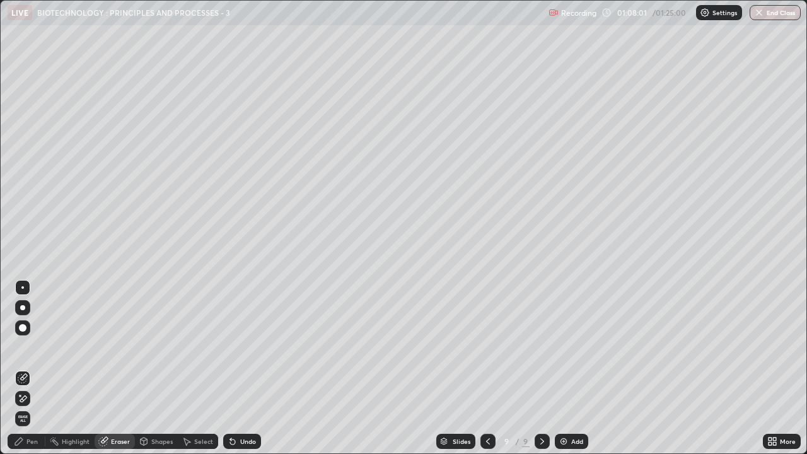
click at [240, 347] on div "Undo" at bounding box center [248, 441] width 16 height 6
click at [240, 347] on div "Undo" at bounding box center [242, 441] width 38 height 15
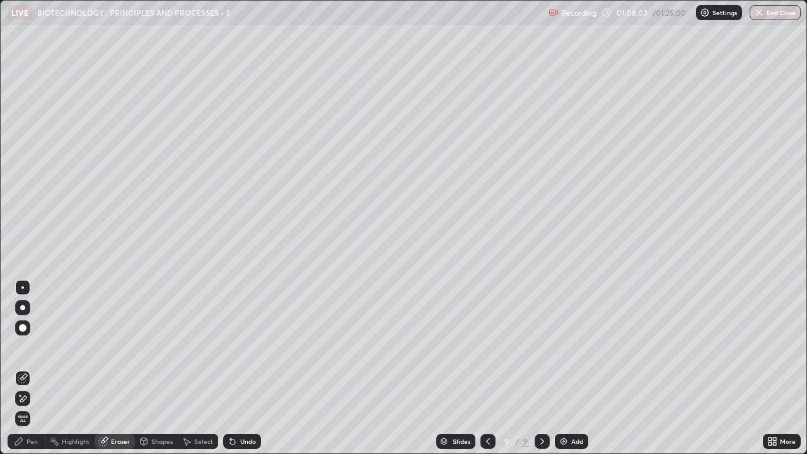
click at [242, 347] on div "Undo" at bounding box center [242, 441] width 38 height 15
click at [244, 347] on div "Undo" at bounding box center [242, 441] width 38 height 15
click at [244, 347] on div "Undo" at bounding box center [248, 441] width 16 height 6
click at [243, 347] on div "Undo" at bounding box center [242, 441] width 38 height 15
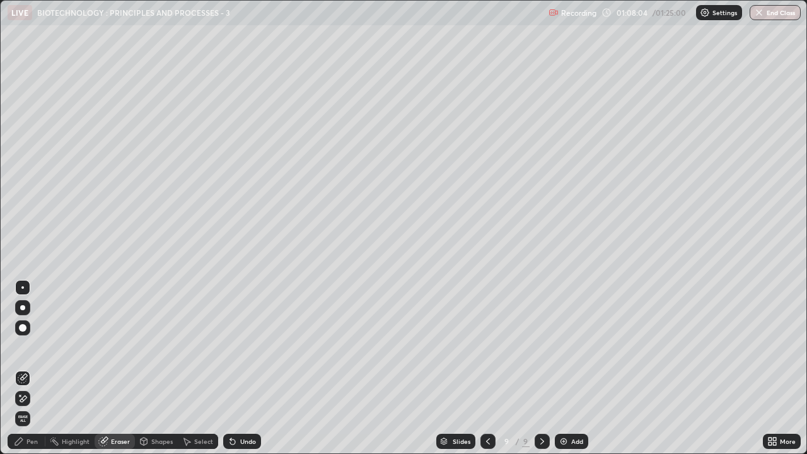
click at [244, 347] on div "Undo" at bounding box center [248, 441] width 16 height 6
click at [244, 347] on div "Undo" at bounding box center [242, 441] width 38 height 15
click at [245, 347] on div "Undo" at bounding box center [248, 441] width 16 height 6
click at [15, 347] on icon at bounding box center [19, 442] width 10 height 10
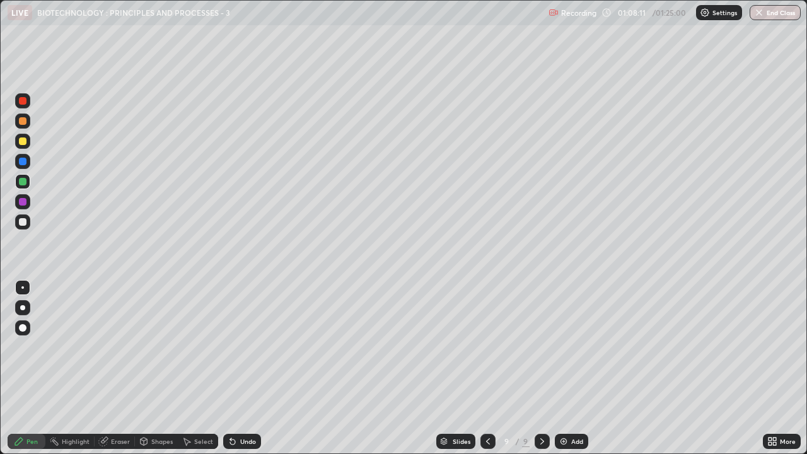
click at [24, 224] on div at bounding box center [23, 222] width 8 height 8
click at [24, 182] on div at bounding box center [23, 182] width 8 height 8
click at [23, 308] on div at bounding box center [22, 307] width 5 height 5
click at [23, 288] on div at bounding box center [22, 287] width 3 height 3
click at [23, 222] on div at bounding box center [23, 222] width 8 height 8
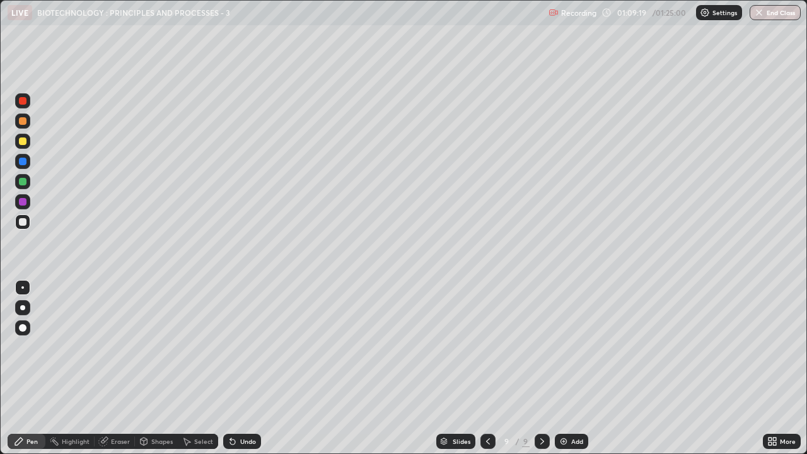
click at [26, 182] on div at bounding box center [23, 182] width 8 height 8
click at [23, 143] on div at bounding box center [23, 142] width 8 height 8
click at [194, 347] on div "Select" at bounding box center [203, 441] width 19 height 6
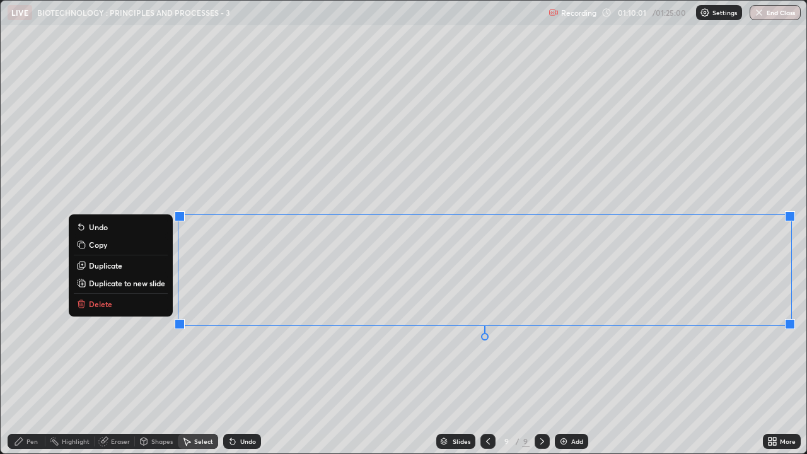
click at [480, 347] on div "0 ° Undo Copy Duplicate Duplicate to new slide Delete" at bounding box center [404, 227] width 806 height 453
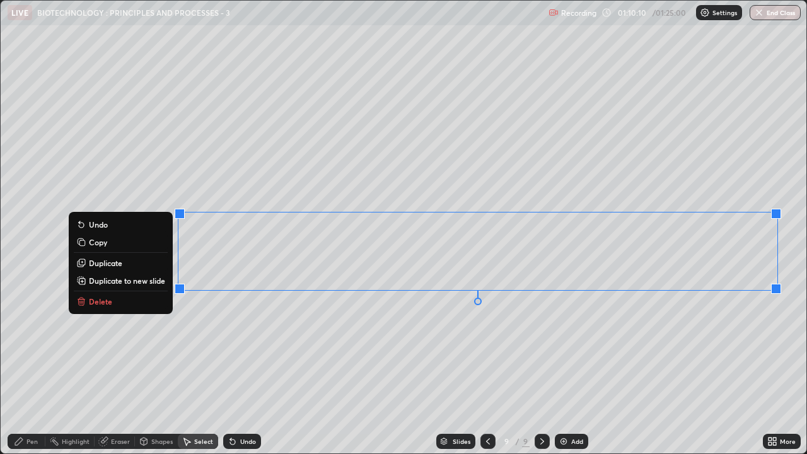
click at [106, 261] on p "Duplicate" at bounding box center [105, 263] width 33 height 10
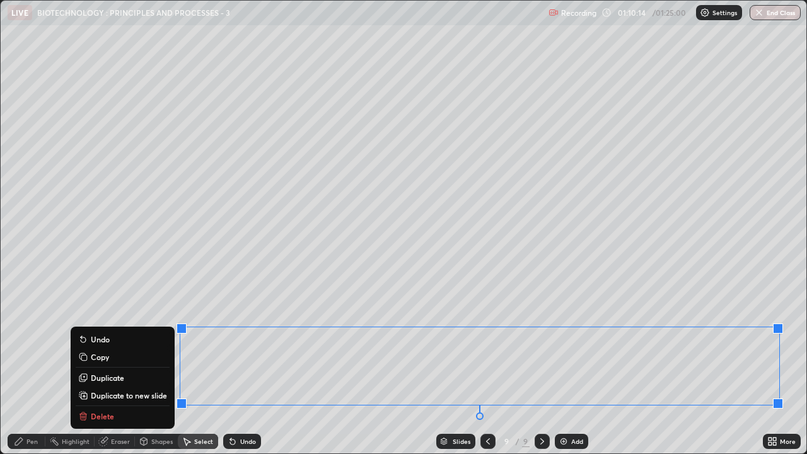
click at [137, 300] on div "0 ° Undo Copy Duplicate Duplicate to new slide Delete" at bounding box center [404, 227] width 806 height 453
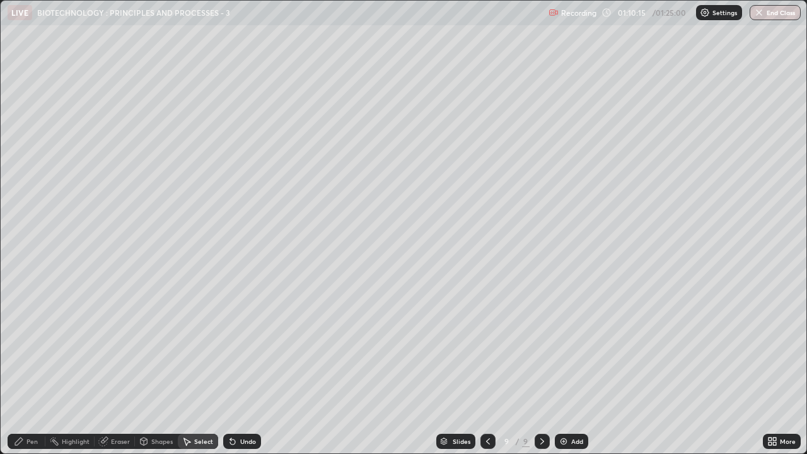
click at [21, 347] on icon at bounding box center [19, 442] width 8 height 8
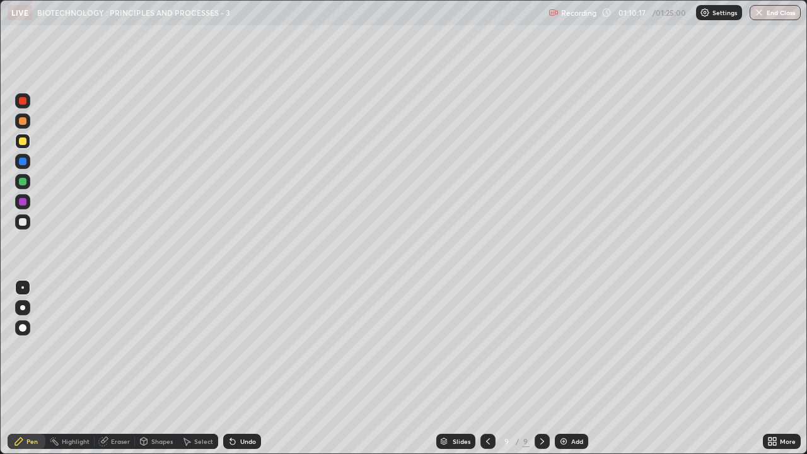
click at [20, 221] on div at bounding box center [23, 222] width 8 height 8
click at [17, 142] on div at bounding box center [22, 141] width 15 height 15
click at [20, 160] on div at bounding box center [23, 162] width 8 height 8
click at [157, 347] on div "Shapes" at bounding box center [161, 441] width 21 height 6
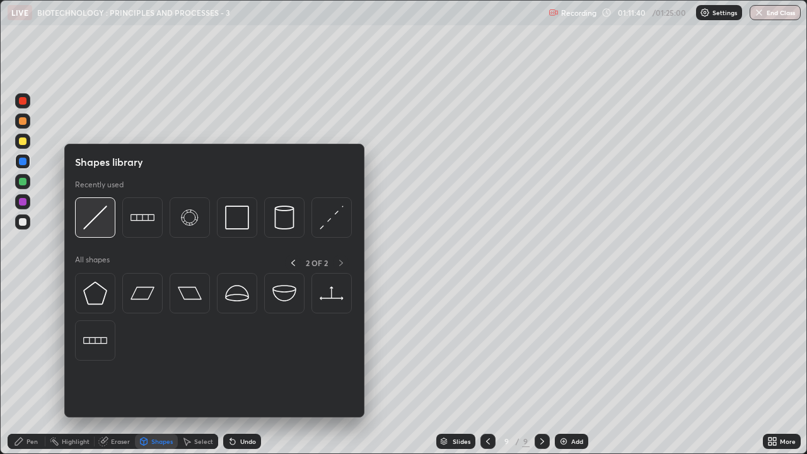
click at [100, 223] on img at bounding box center [95, 218] width 24 height 24
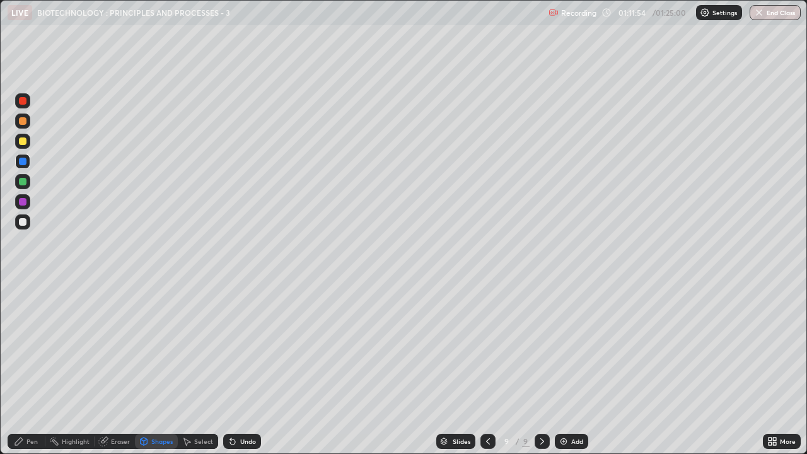
click at [21, 347] on icon at bounding box center [19, 442] width 8 height 8
click at [241, 347] on div "Undo" at bounding box center [248, 441] width 16 height 6
click at [252, 347] on div "Undo" at bounding box center [248, 441] width 16 height 6
click at [25, 224] on div at bounding box center [23, 222] width 8 height 8
click at [240, 347] on div "Undo" at bounding box center [248, 441] width 16 height 6
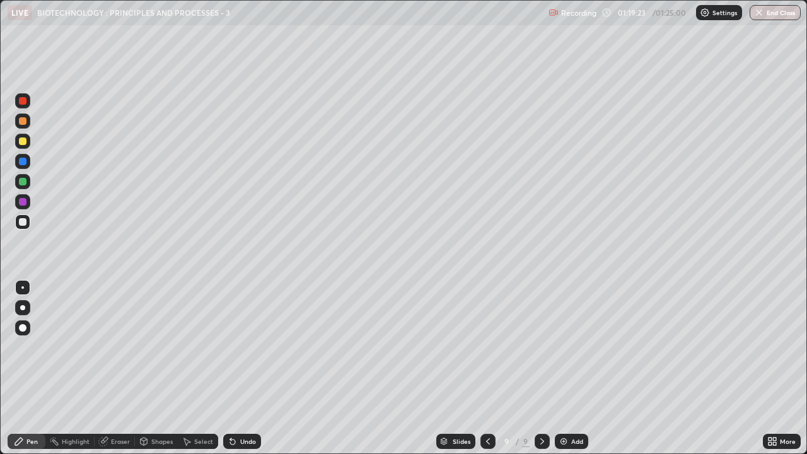
click at [196, 347] on div "Select" at bounding box center [203, 441] width 19 height 6
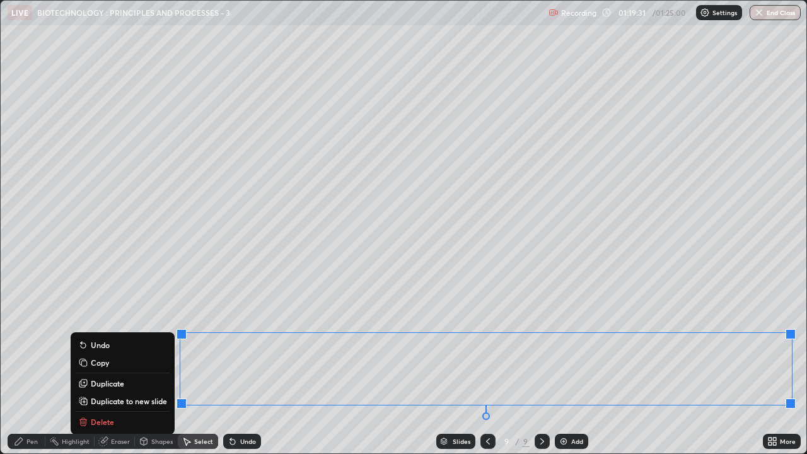
click at [134, 347] on p "Duplicate to new slide" at bounding box center [129, 401] width 76 height 10
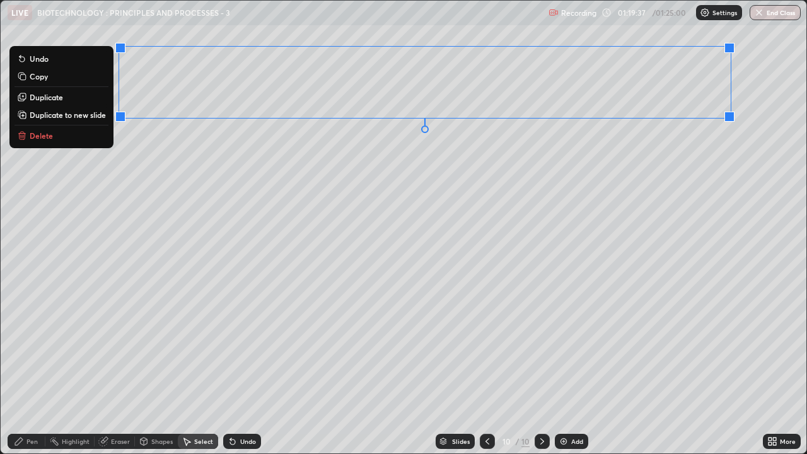
click at [388, 176] on div "0 ° Undo Copy Duplicate Duplicate to new slide Delete" at bounding box center [404, 227] width 806 height 453
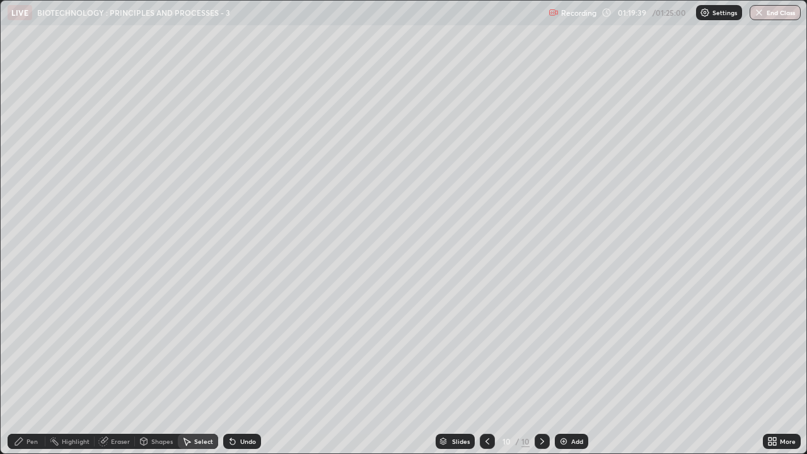
click at [25, 347] on div "Pen" at bounding box center [27, 441] width 38 height 15
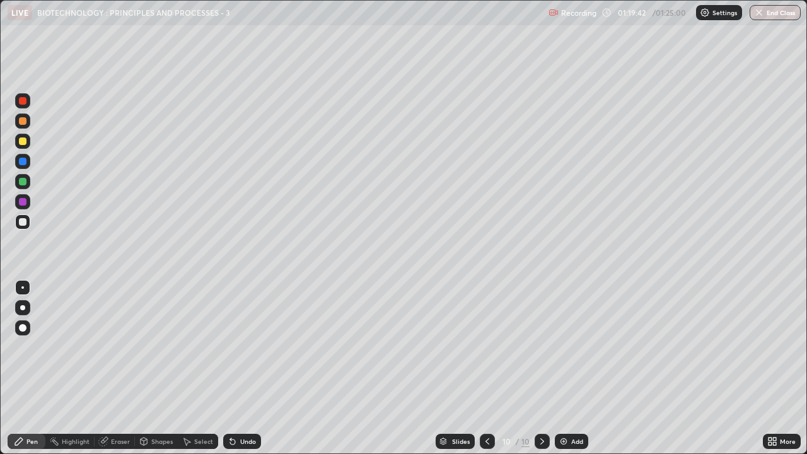
click at [19, 144] on div at bounding box center [22, 141] width 15 height 15
click at [21, 181] on div at bounding box center [23, 182] width 8 height 8
click at [25, 158] on div at bounding box center [23, 162] width 8 height 8
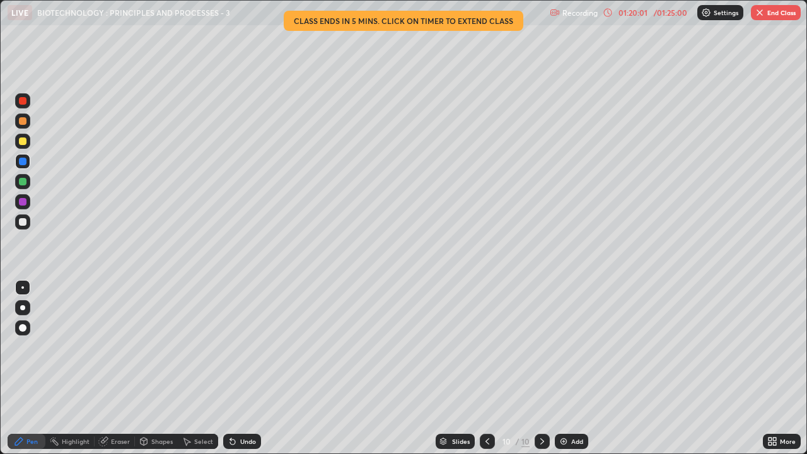
click at [23, 182] on div at bounding box center [23, 182] width 8 height 8
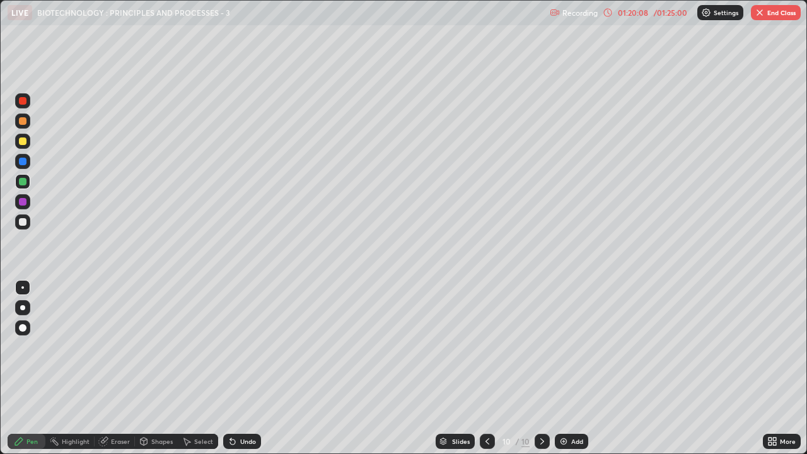
click at [628, 16] on div "01:20:08" at bounding box center [633, 13] width 35 height 8
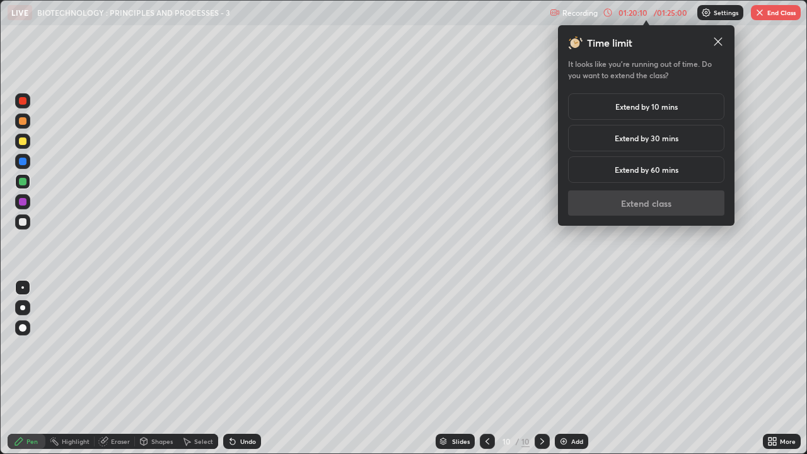
click at [642, 105] on h5 "Extend by 10 mins" at bounding box center [647, 106] width 62 height 11
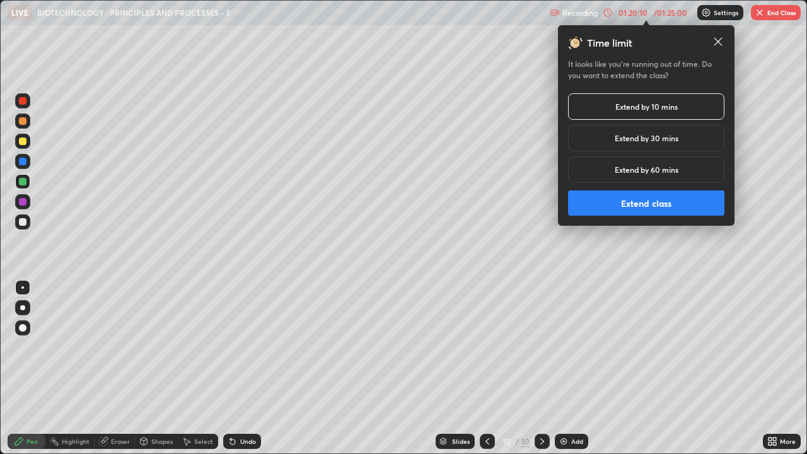
click at [619, 202] on button "Extend class" at bounding box center [646, 202] width 156 height 25
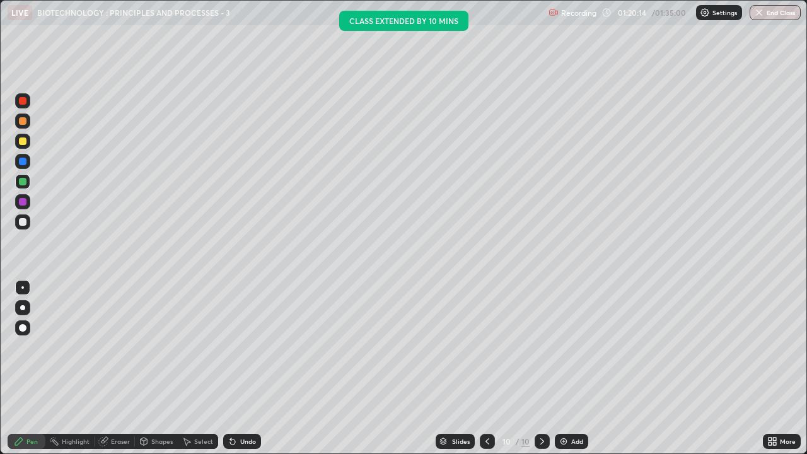
click at [22, 202] on div at bounding box center [23, 202] width 8 height 8
click at [21, 102] on div at bounding box center [23, 101] width 8 height 8
click at [493, 347] on div at bounding box center [487, 441] width 15 height 15
click at [778, 11] on button "End Class" at bounding box center [775, 12] width 51 height 15
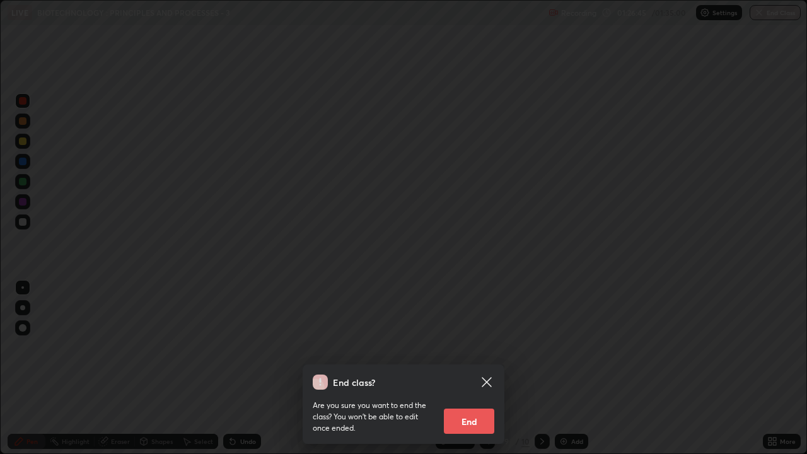
click at [485, 347] on button "End" at bounding box center [469, 421] width 50 height 25
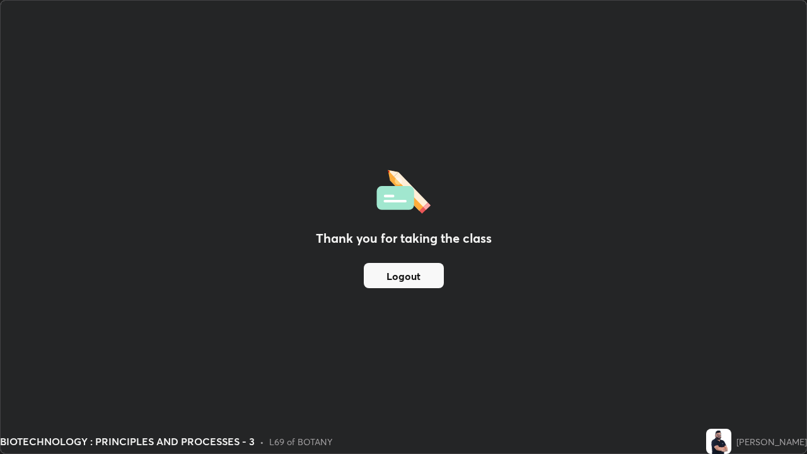
click at [430, 278] on button "Logout" at bounding box center [404, 275] width 80 height 25
